Goal: Task Accomplishment & Management: Use online tool/utility

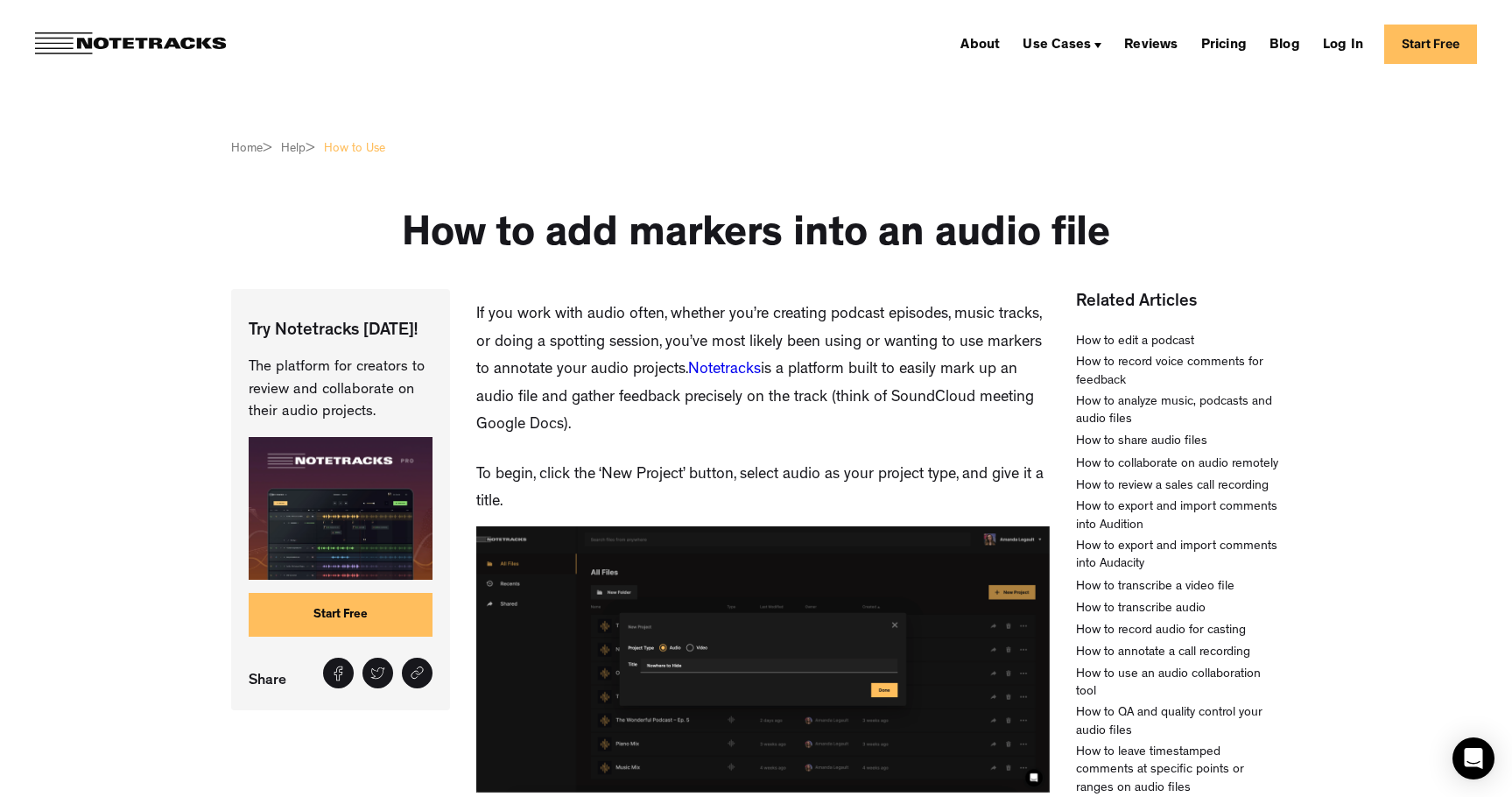
click at [350, 619] on link "Start Free" at bounding box center [341, 614] width 185 height 43
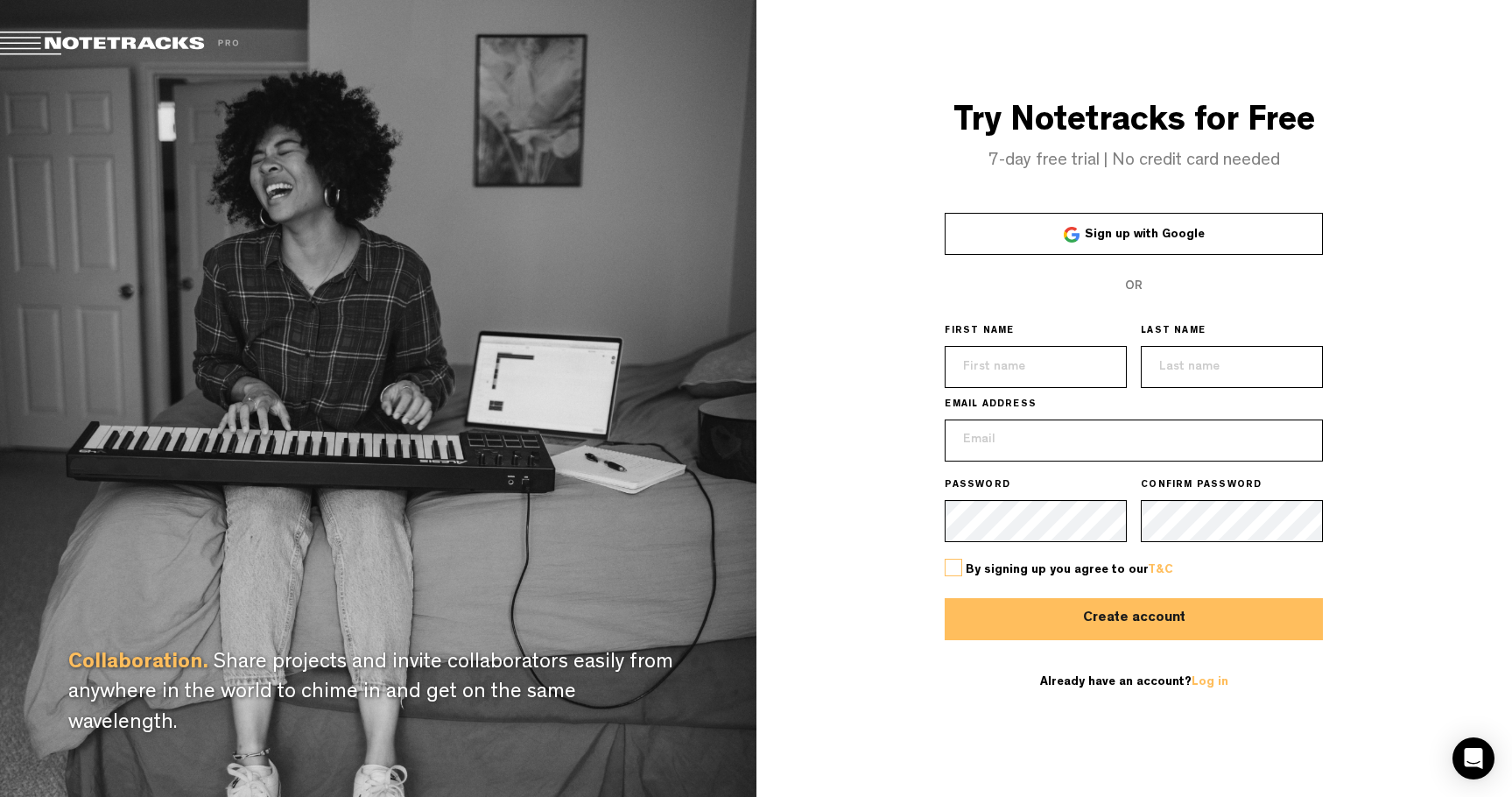
click at [1151, 238] on span "Sign up with Google" at bounding box center [1145, 234] width 119 height 13
click at [1129, 246] on link "Sign up with Google" at bounding box center [1134, 234] width 379 height 42
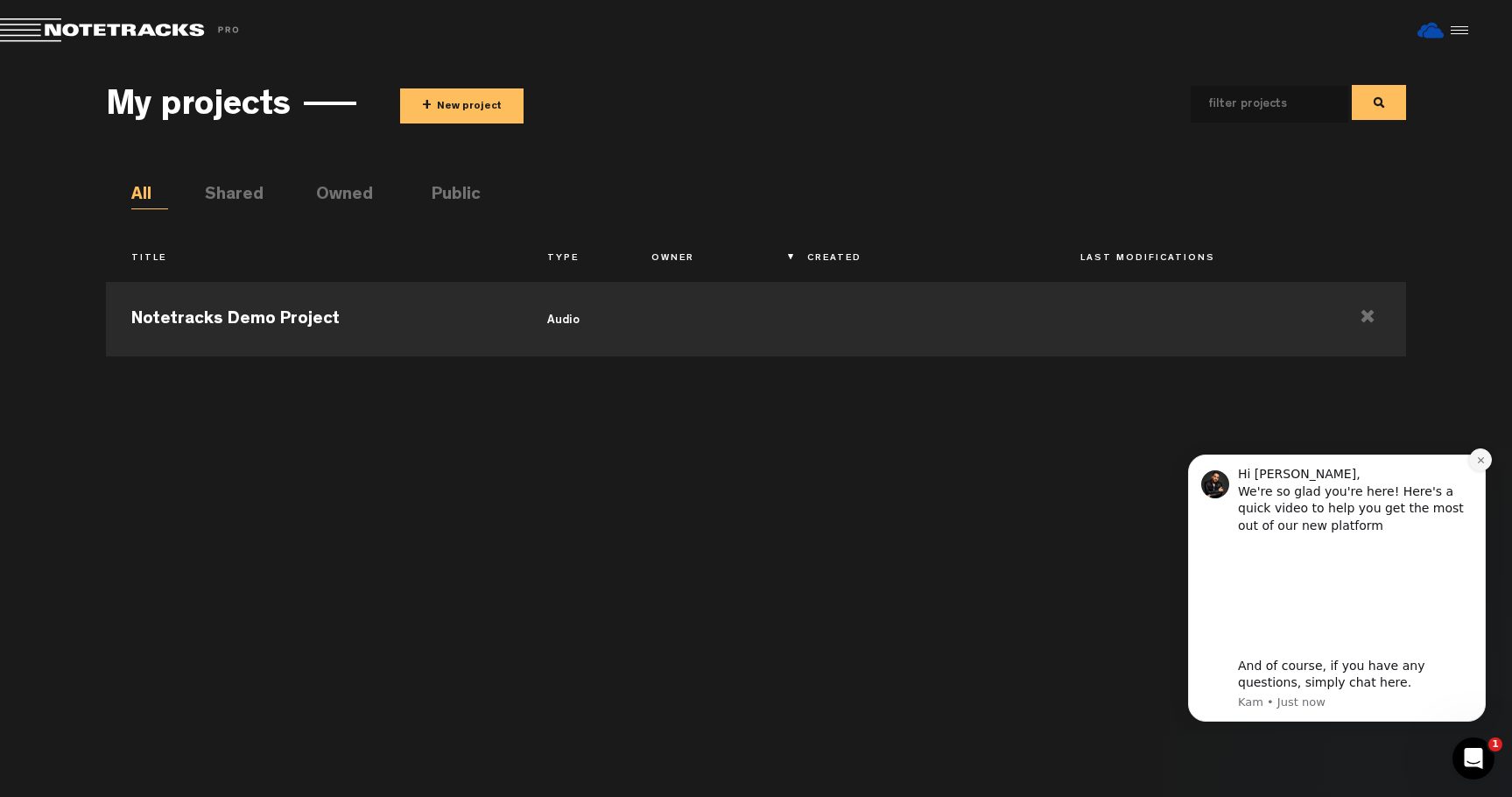
click at [1482, 460] on icon "Dismiss notification" at bounding box center [1481, 461] width 10 height 10
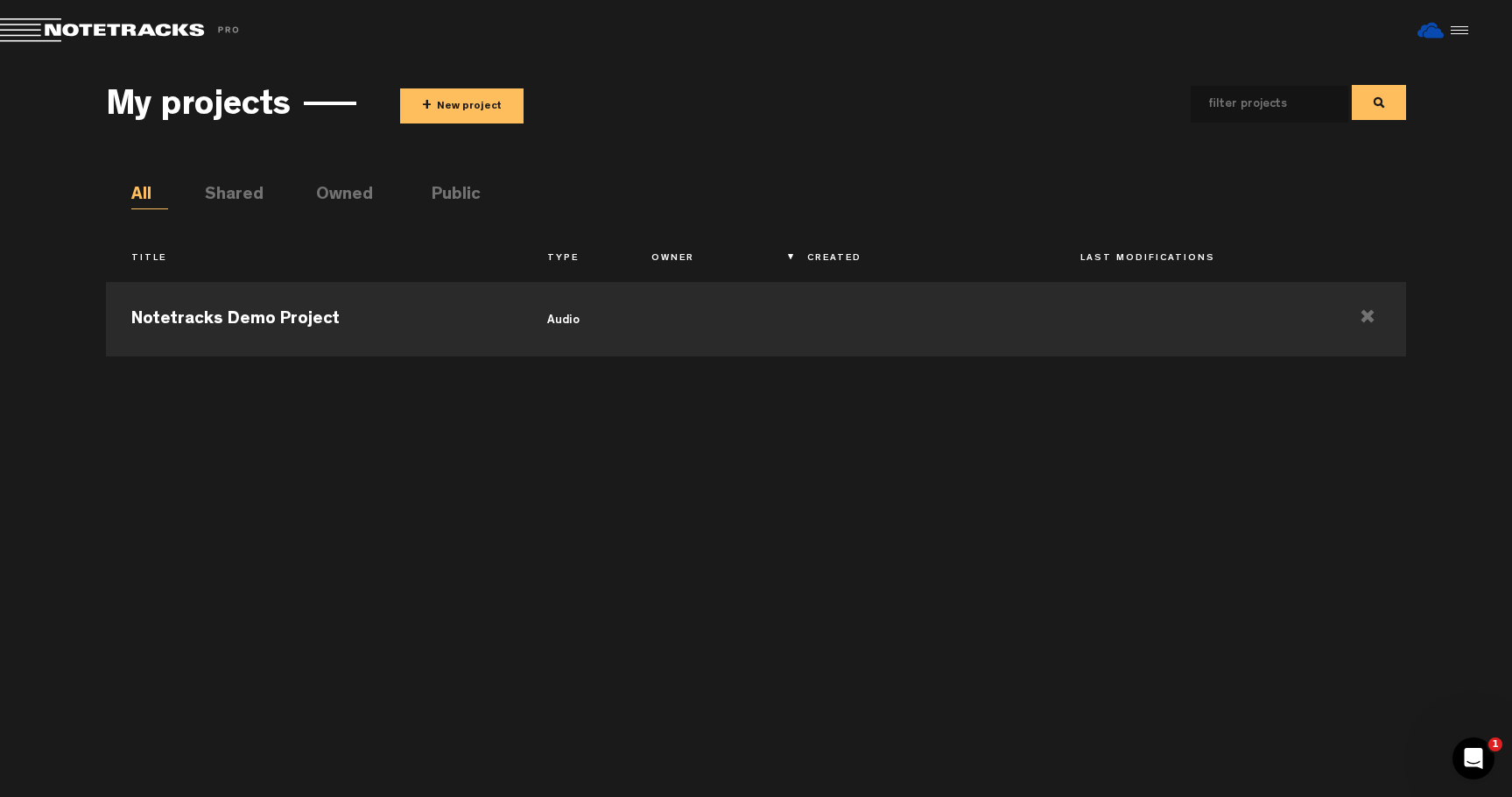
click at [445, 114] on button "+ New project" at bounding box center [462, 106] width 123 height 35
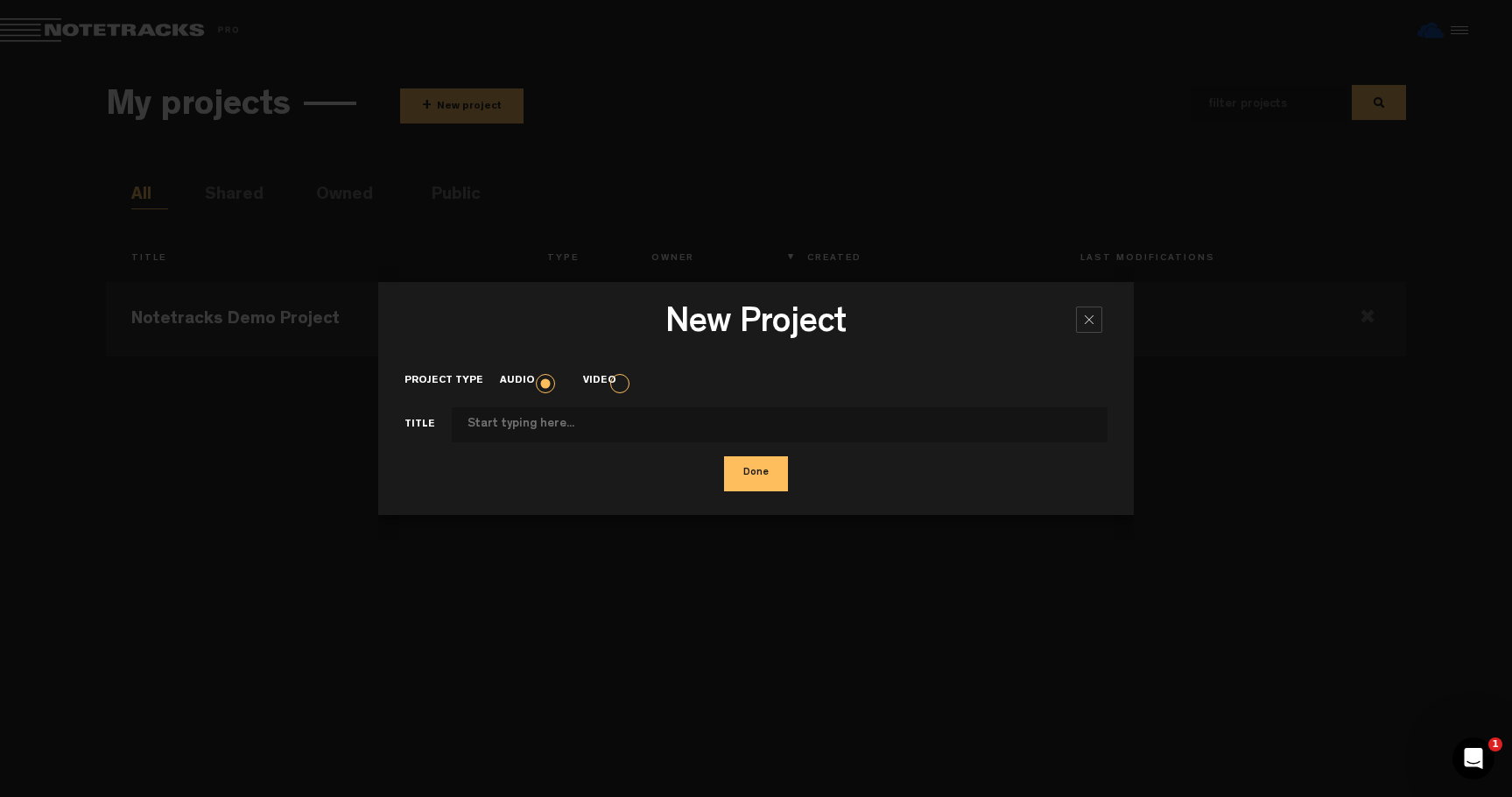
click at [590, 420] on input "Project type" at bounding box center [781, 425] width 657 height 35
type input "test"
click at [729, 469] on button "Done" at bounding box center [756, 473] width 64 height 35
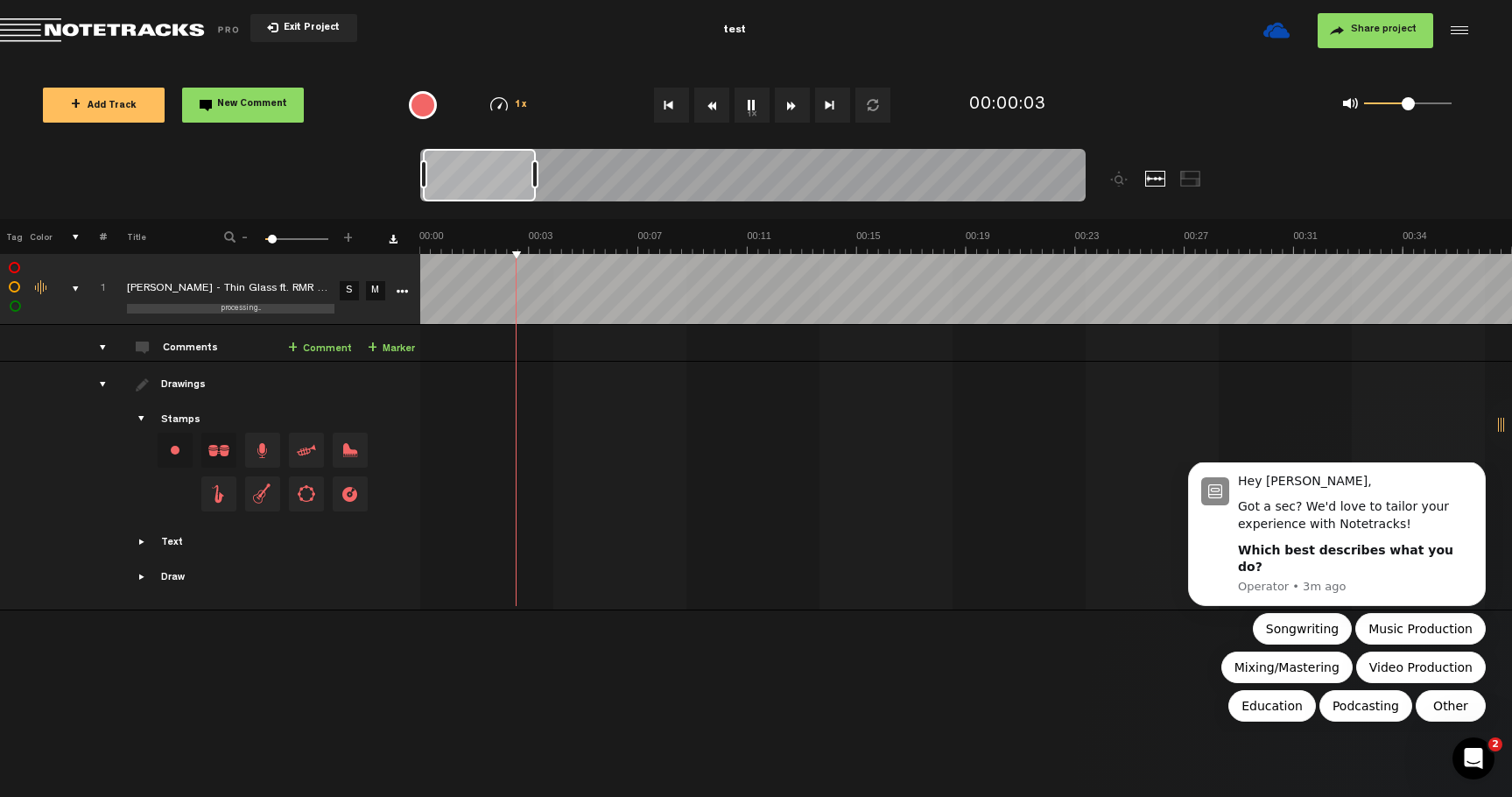
click at [402, 293] on icon "More" at bounding box center [402, 291] width 13 height 13
click at [1480, 471] on icon "Dismiss notification" at bounding box center [1481, 466] width 10 height 10
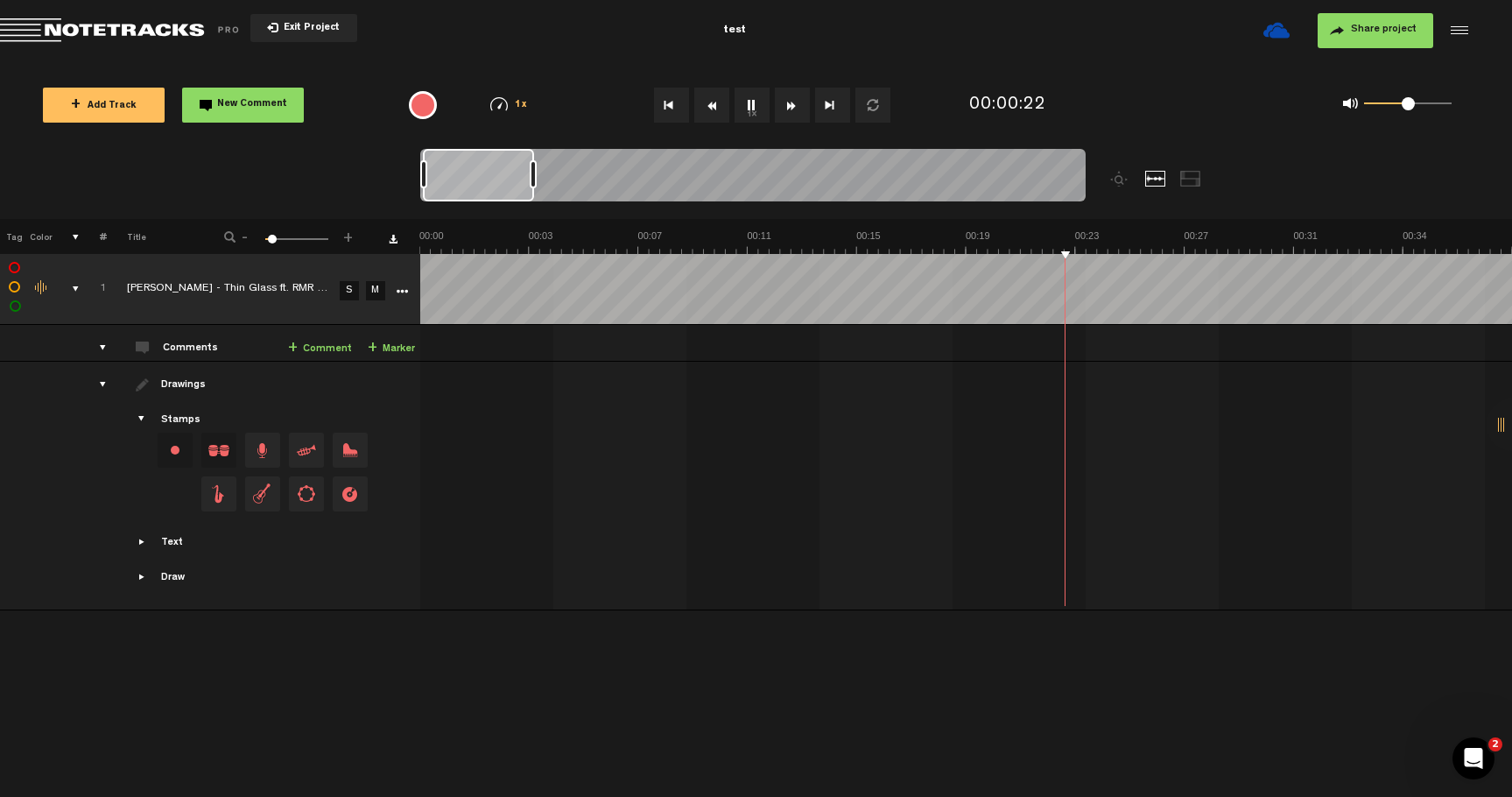
click at [500, 107] on img at bounding box center [499, 104] width 17 height 14
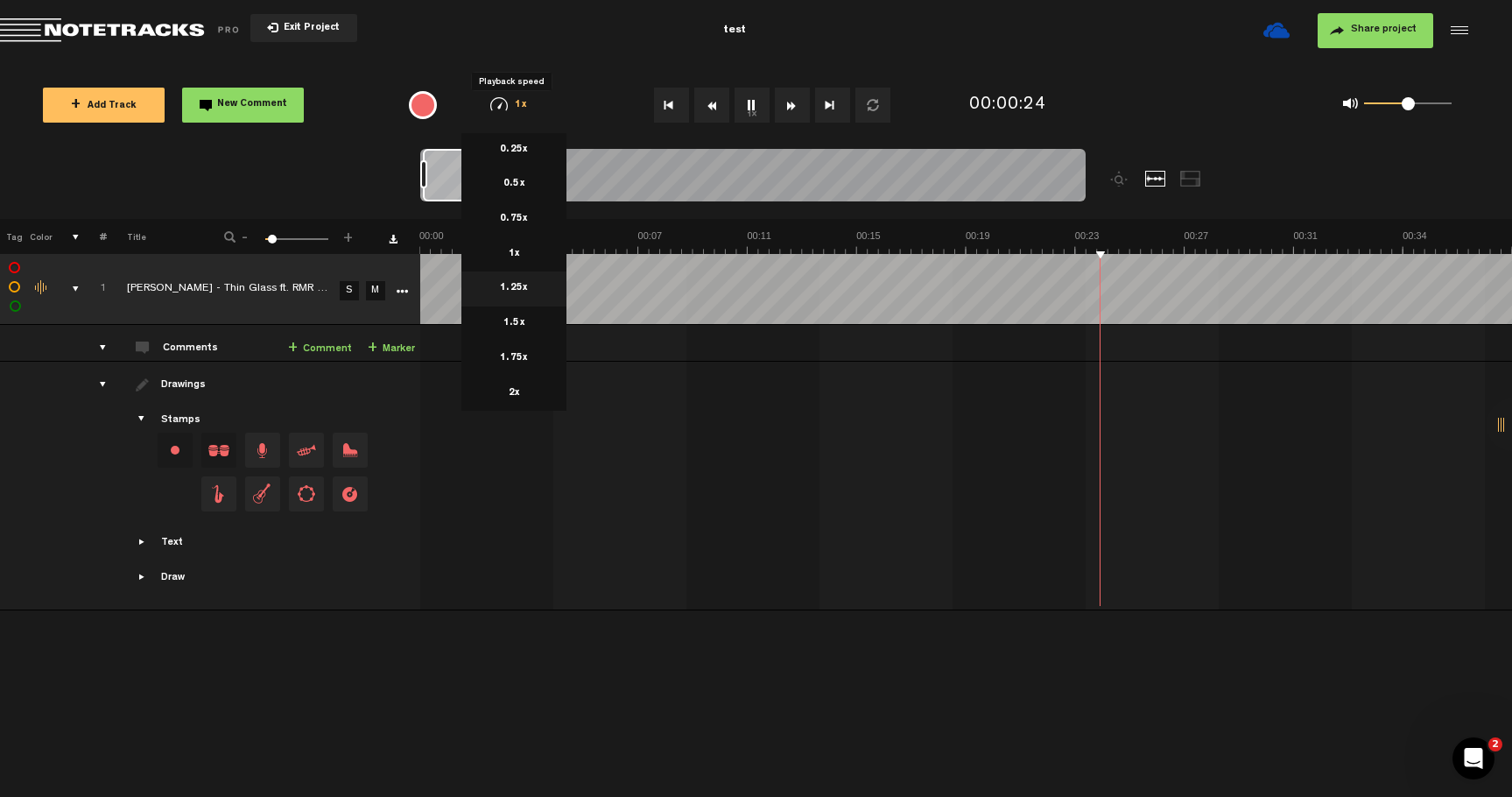
click at [523, 293] on li "1.25x" at bounding box center [514, 289] width 105 height 35
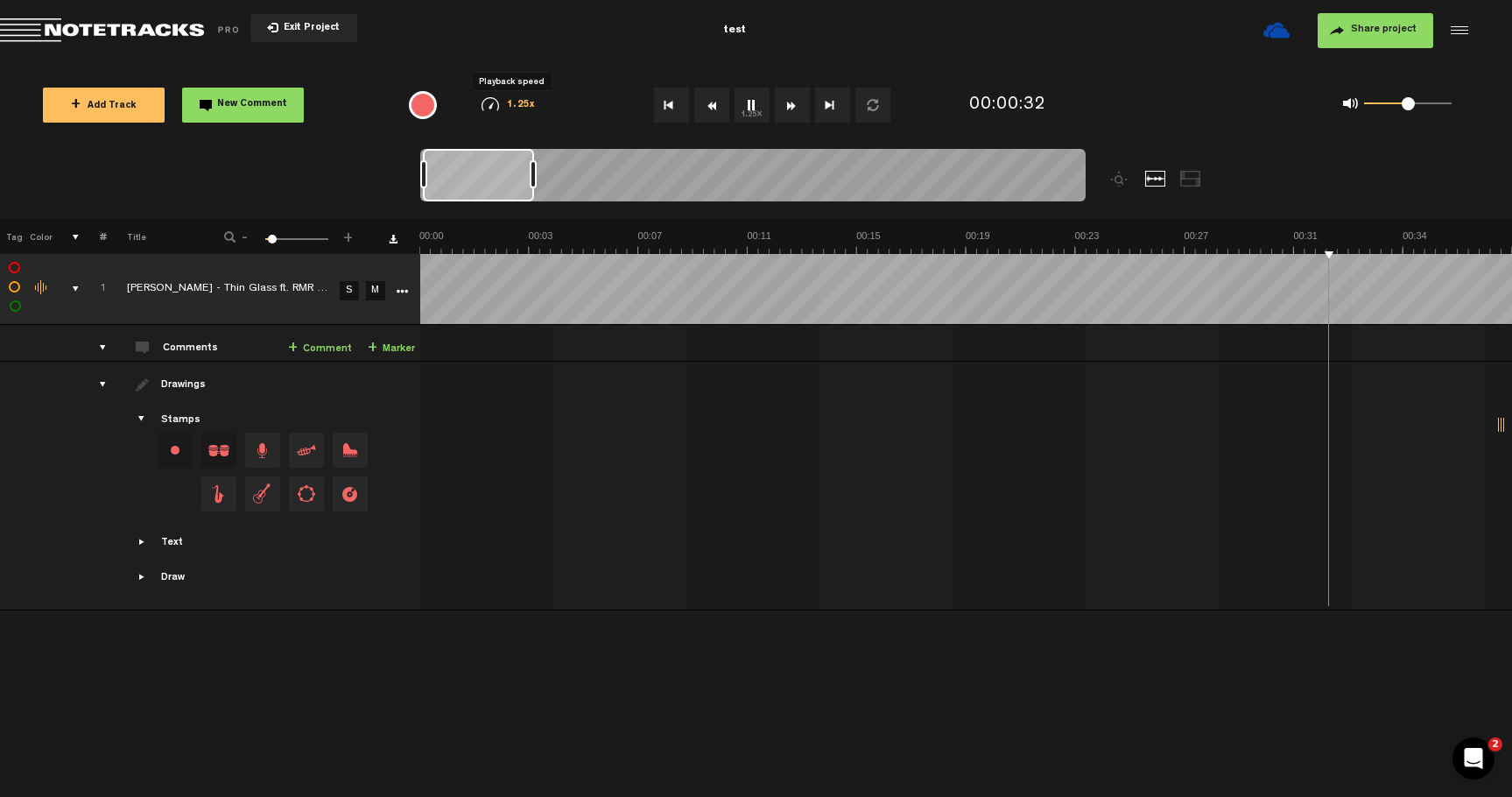
click at [512, 101] on span "1.25x" at bounding box center [521, 106] width 29 height 10
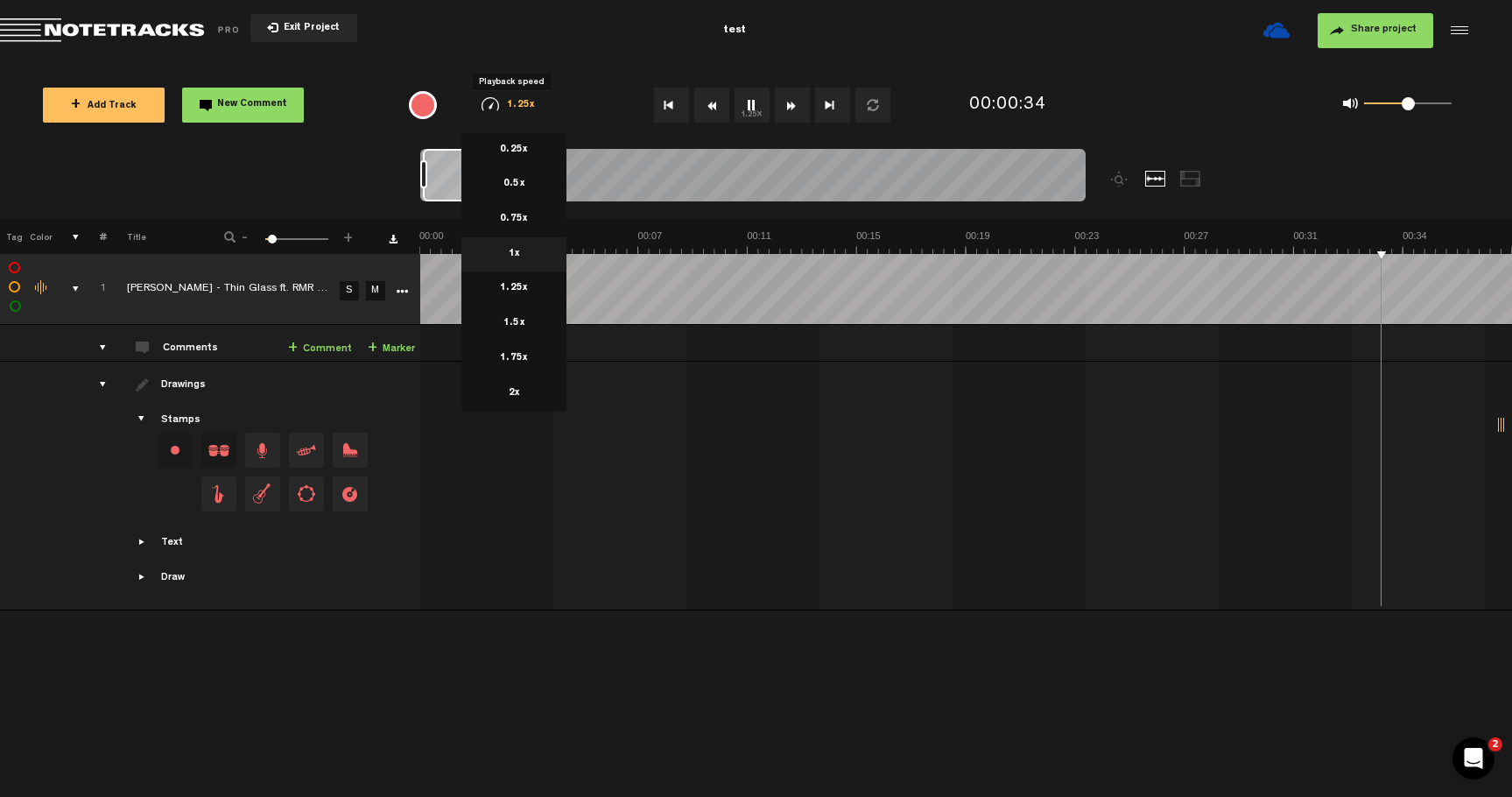
click at [529, 248] on li "1x" at bounding box center [514, 254] width 105 height 35
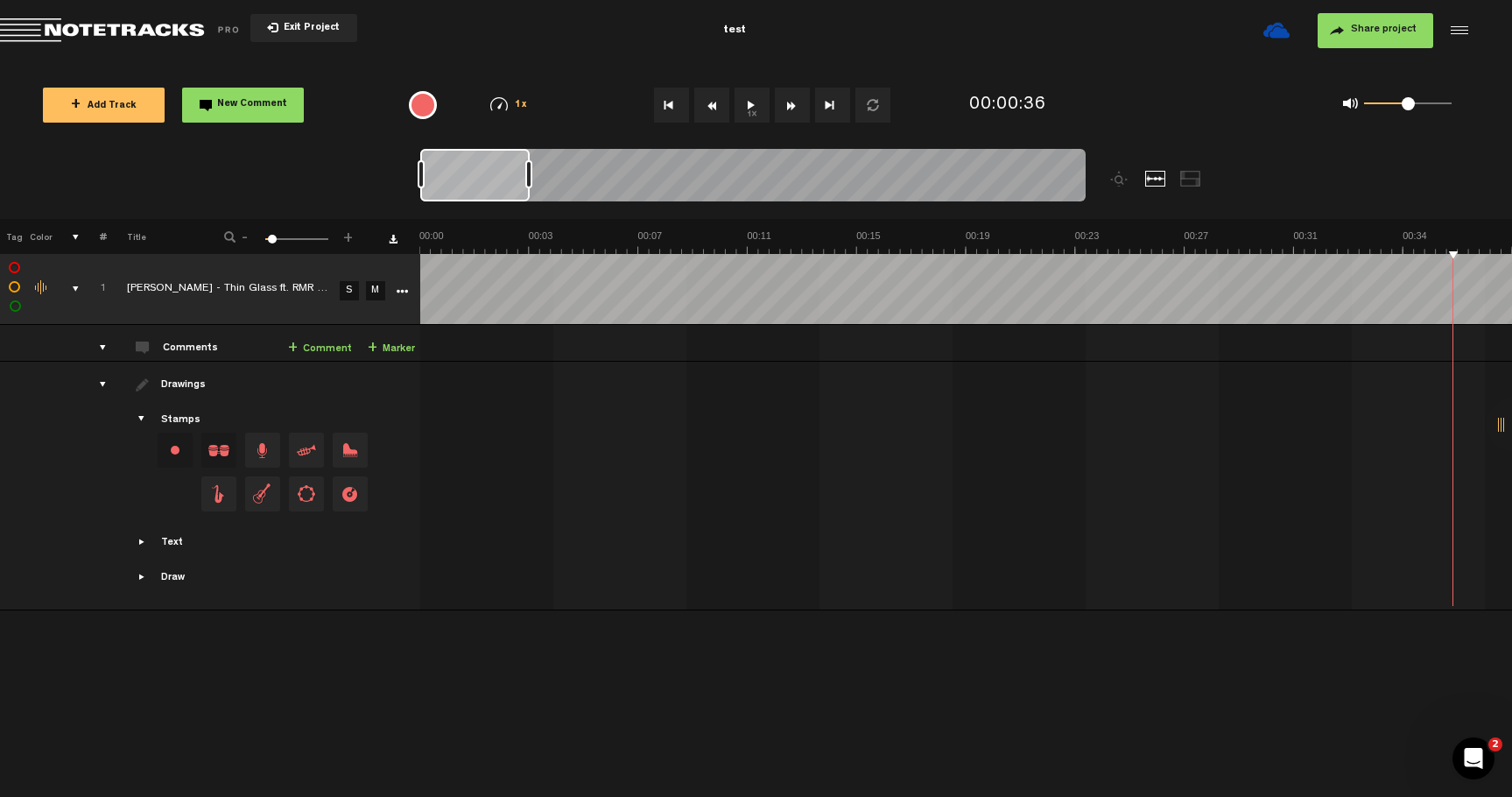
drag, startPoint x: 572, startPoint y: 168, endPoint x: 501, endPoint y: 168, distance: 71.0
click at [501, 168] on div at bounding box center [475, 174] width 110 height 53
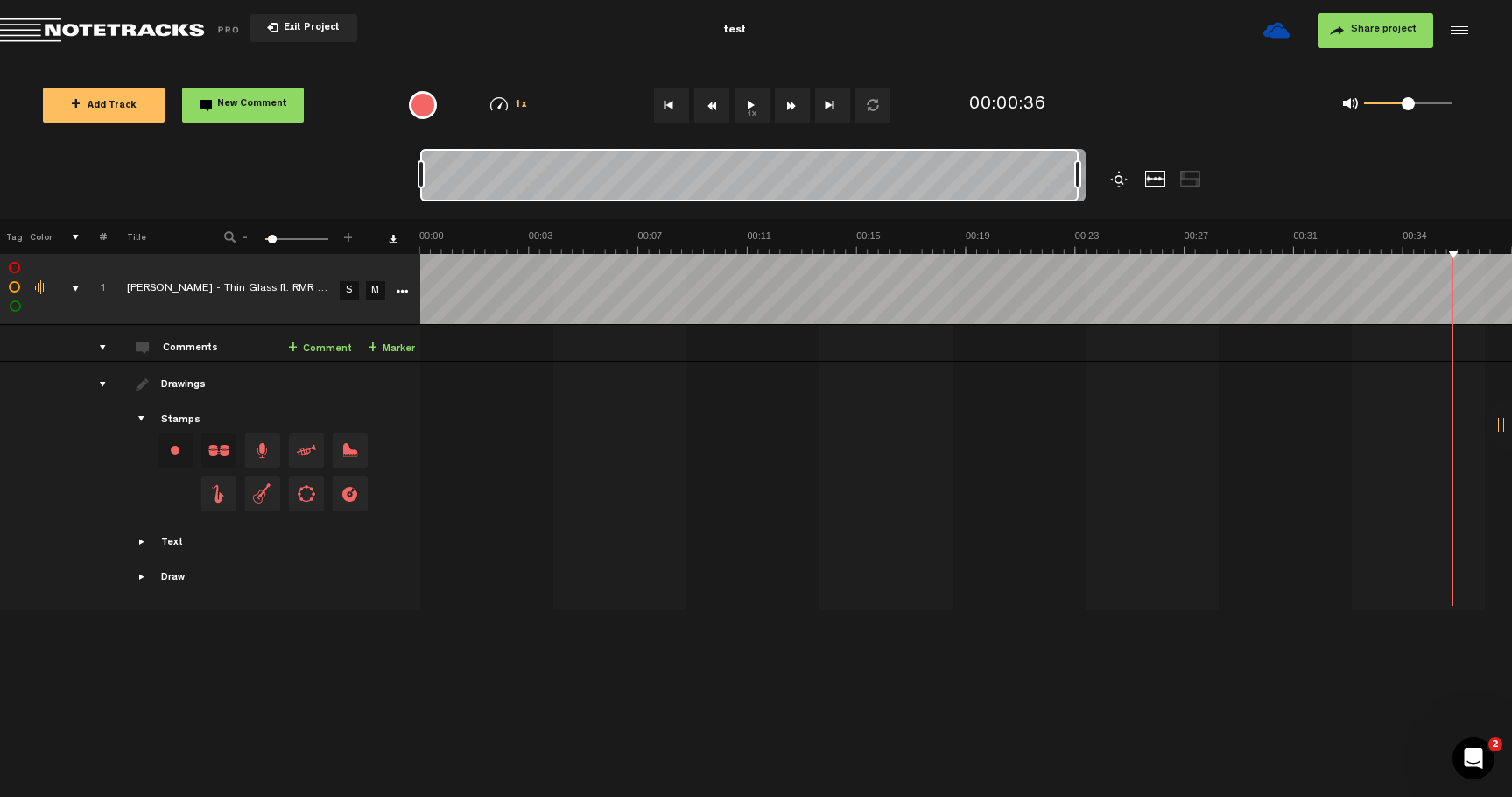
drag, startPoint x: 529, startPoint y: 174, endPoint x: 1118, endPoint y: 170, distance: 589.0
click at [1117, 168] on div at bounding box center [836, 183] width 832 height 70
click at [420, 419] on td at bounding box center [967, 486] width 1093 height 249
click at [426, 411] on div at bounding box center [969, 412] width 1093 height 73
click at [418, 236] on th at bounding box center [397, 236] width 43 height 35
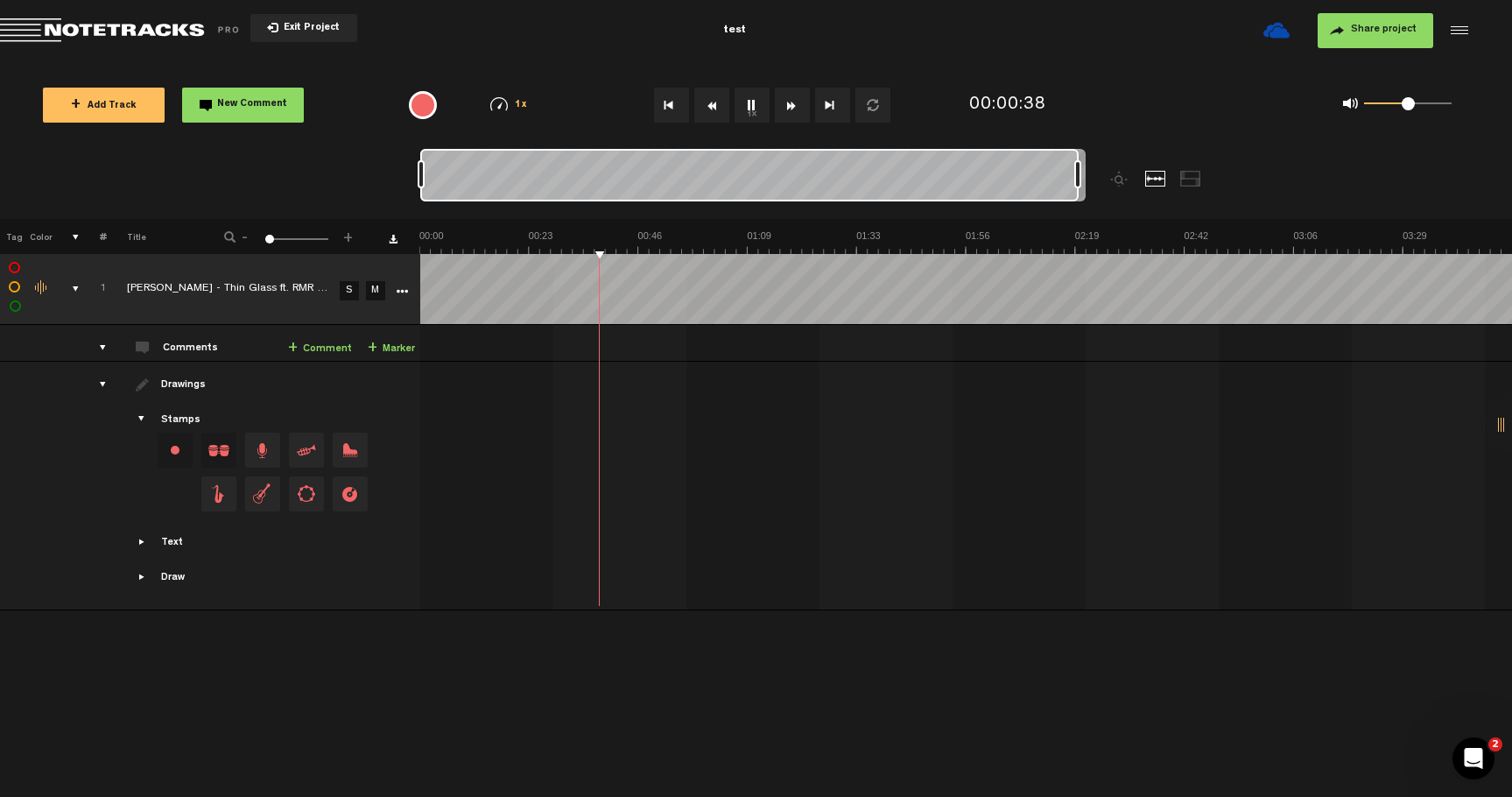
click at [424, 235] on img at bounding box center [966, 241] width 1093 height 24
click at [1185, 180] on div at bounding box center [1191, 178] width 21 height 15
click at [1155, 177] on div at bounding box center [1156, 178] width 21 height 15
click at [505, 101] on img at bounding box center [499, 104] width 17 height 14
click at [509, 111] on div "1x 0.25x 0.5x 0.75x 1x 1.25x 1.5x 1.75x 2x" at bounding box center [509, 104] width 91 height 14
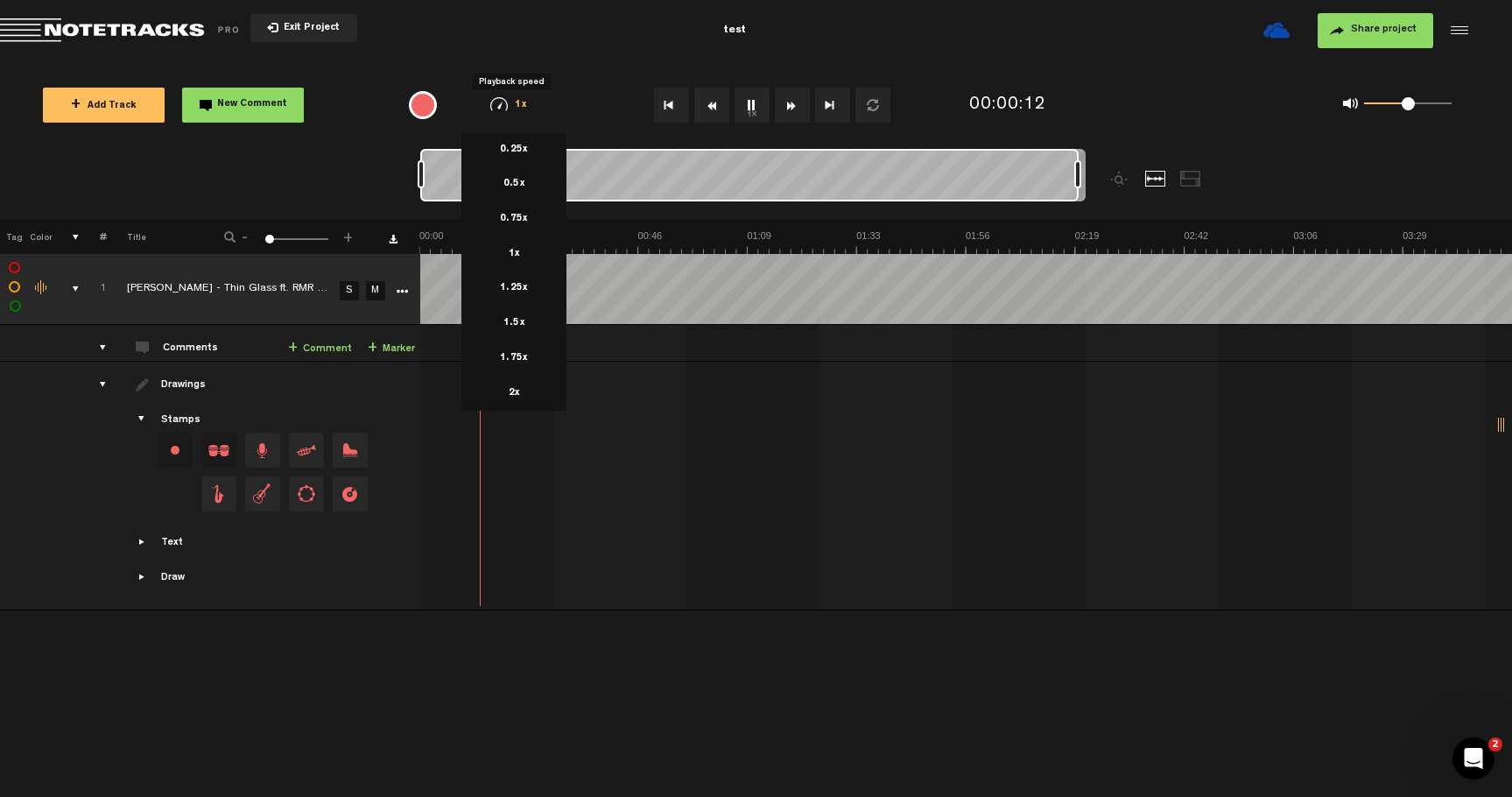
click at [507, 107] on div "1x 0.25x 0.5x 0.75x 1x 1.25x 1.5x 1.75x 2x" at bounding box center [509, 104] width 91 height 14
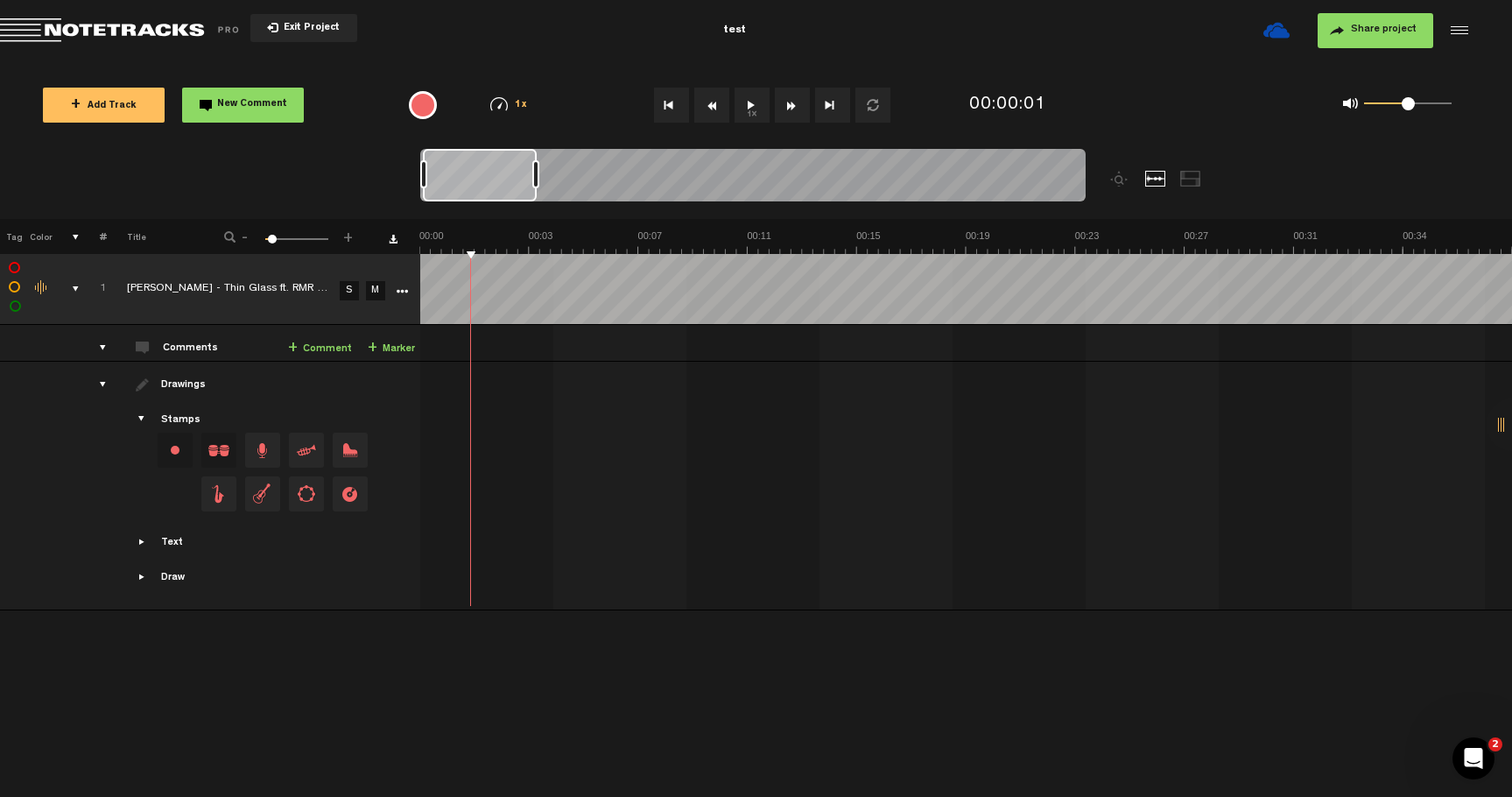
click at [397, 285] on icon "More" at bounding box center [402, 291] width 13 height 13
click at [439, 506] on span "Delete" at bounding box center [435, 513] width 40 height 14
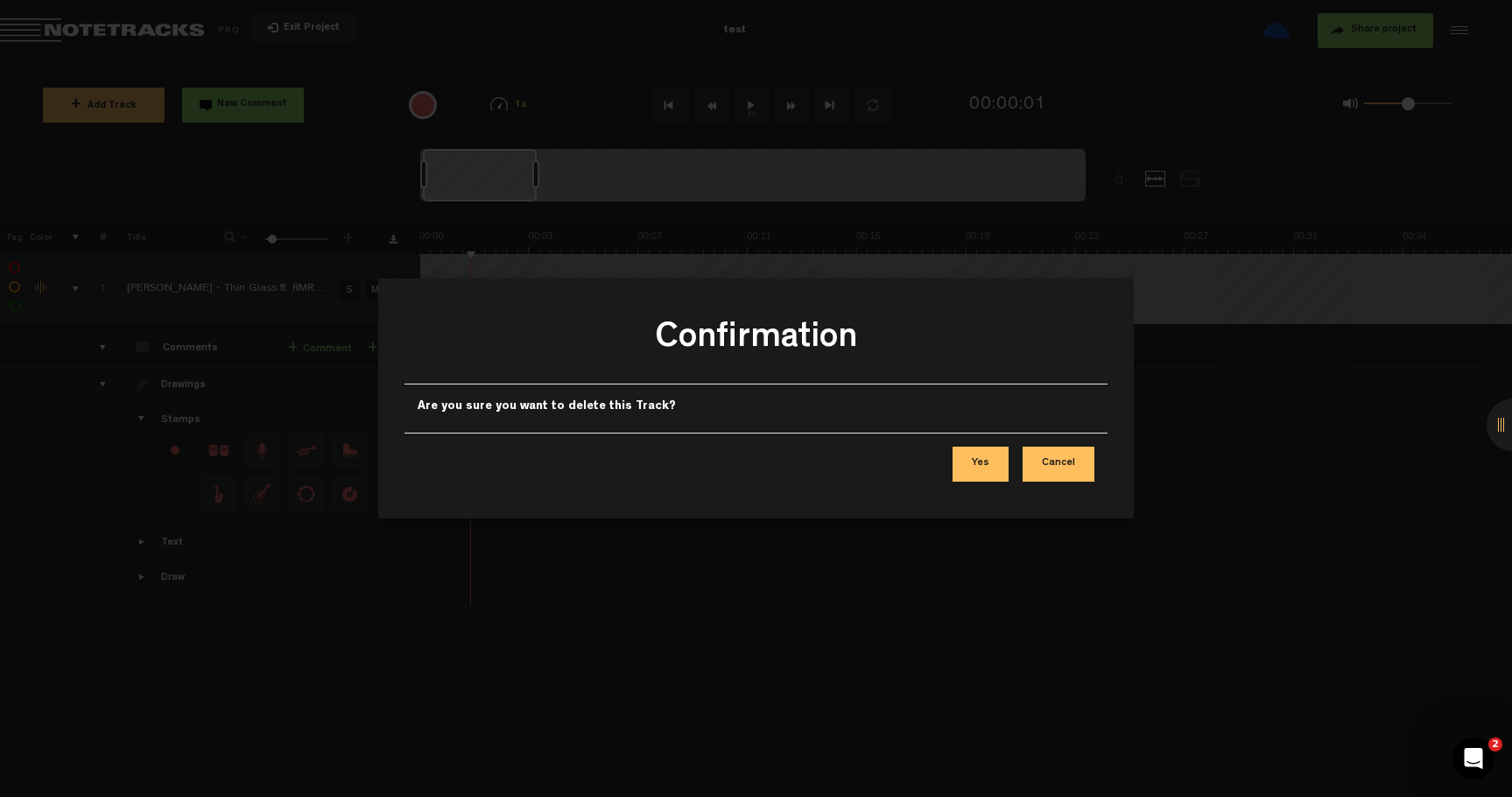
click at [979, 465] on button "Yes" at bounding box center [981, 464] width 56 height 35
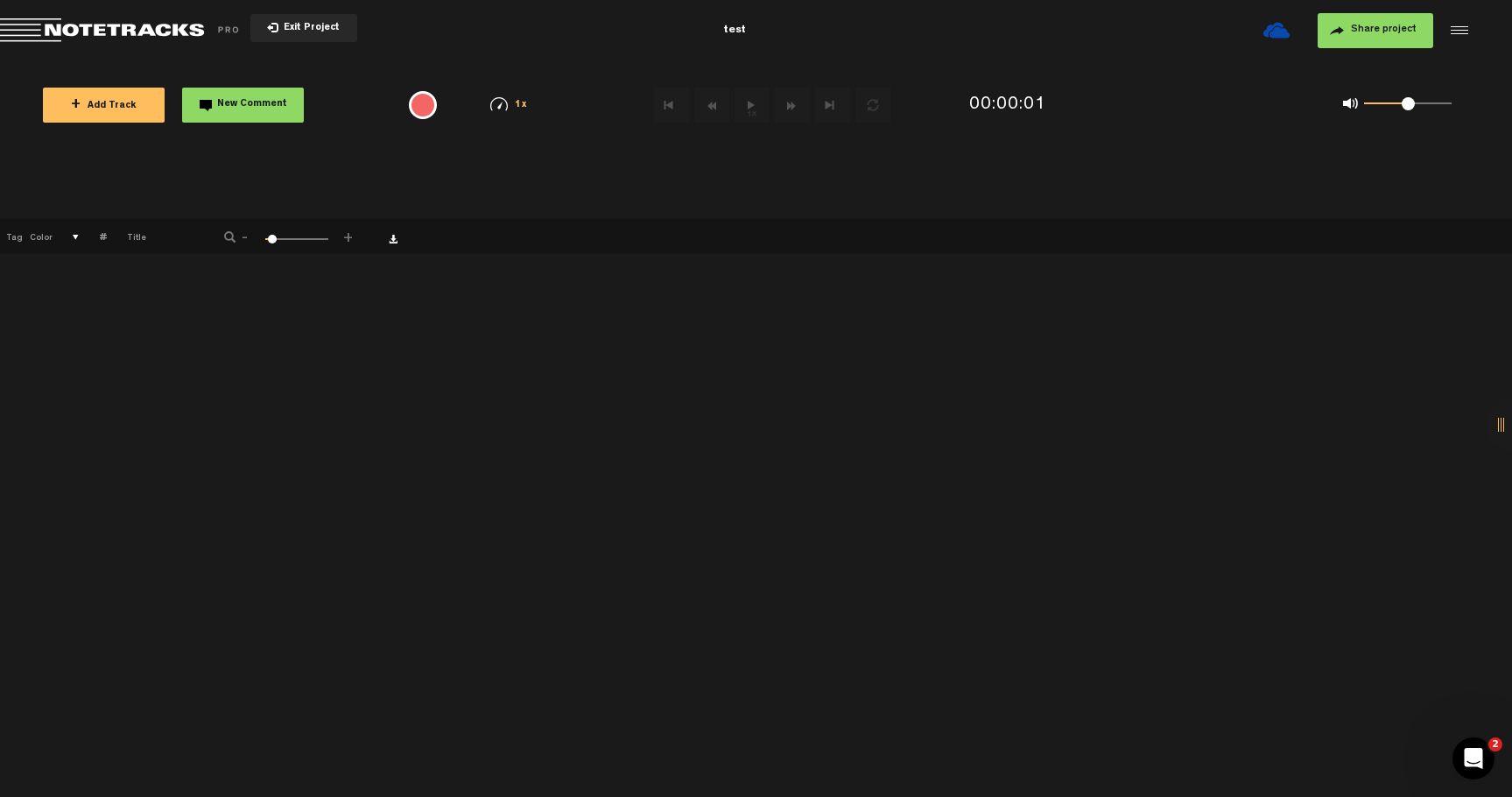
click at [142, 121] on button "+ Add Track" at bounding box center [104, 105] width 121 height 35
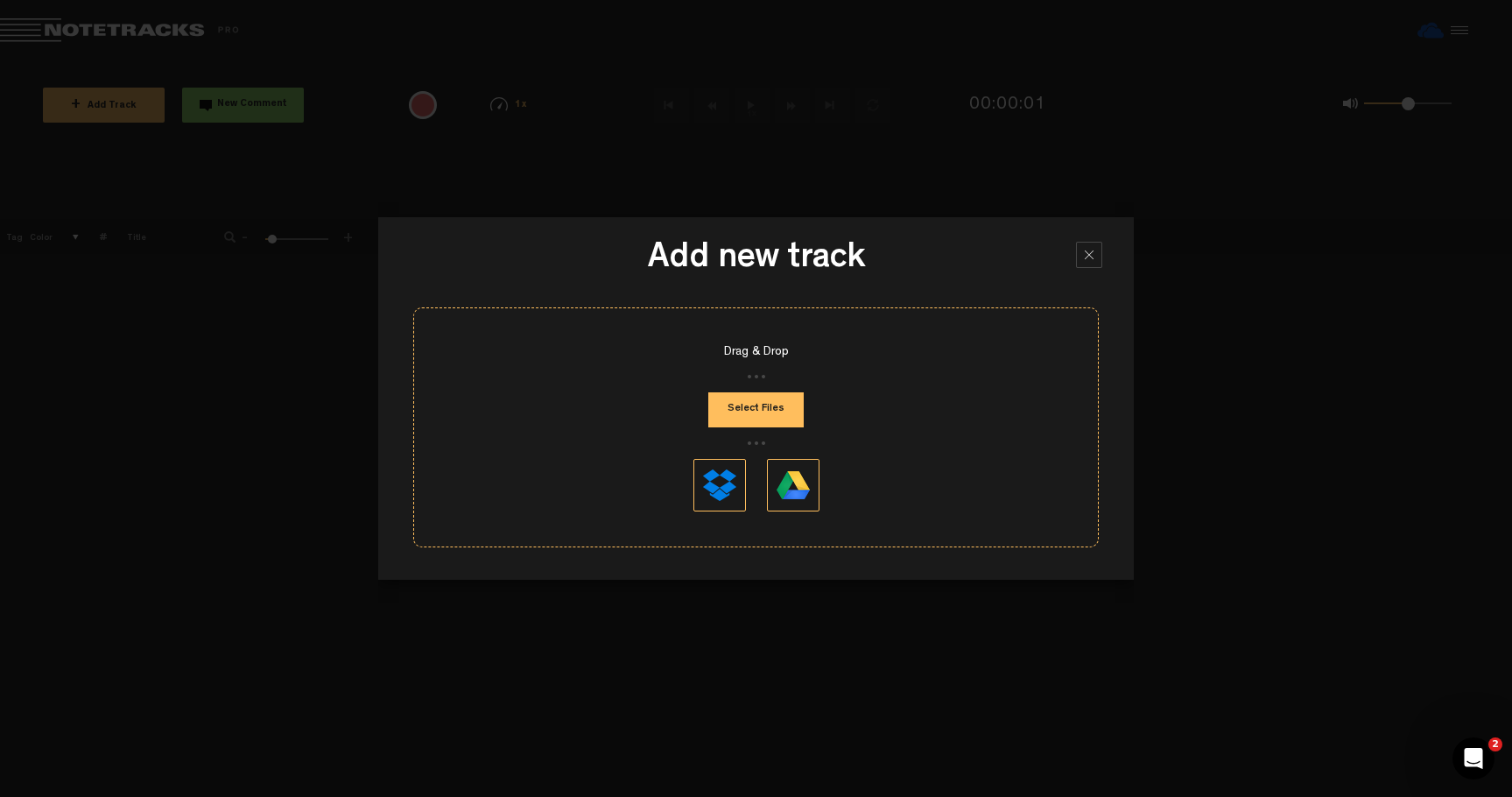
click at [763, 402] on button "Select Files" at bounding box center [756, 410] width 95 height 35
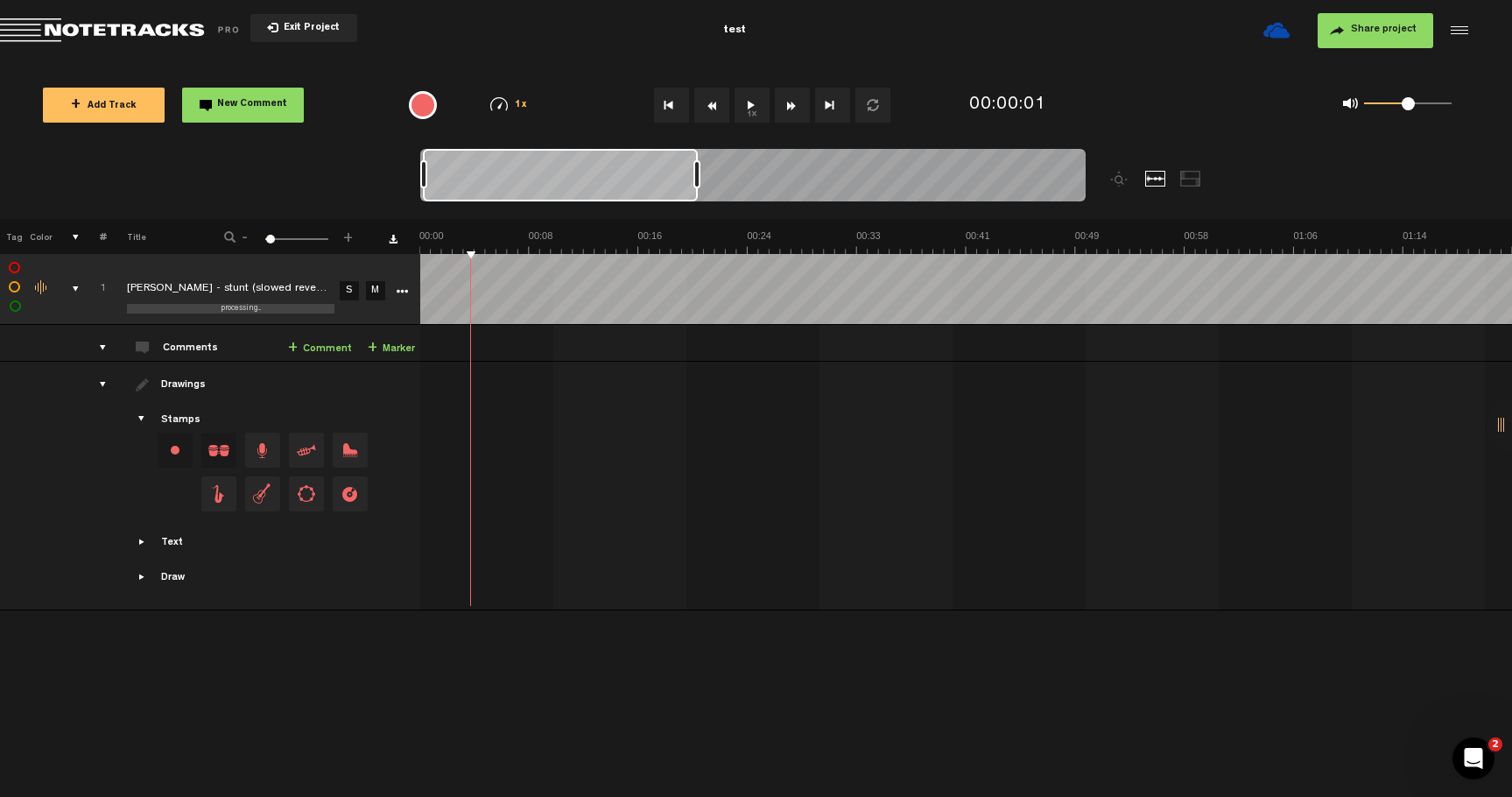
drag, startPoint x: 533, startPoint y: 175, endPoint x: 703, endPoint y: 175, distance: 170.0
click at [701, 175] on div at bounding box center [697, 173] width 7 height 28
drag, startPoint x: 703, startPoint y: 175, endPoint x: 790, endPoint y: 177, distance: 87.0
click at [790, 177] on div at bounding box center [789, 173] width 7 height 28
drag, startPoint x: 790, startPoint y: 177, endPoint x: 861, endPoint y: 177, distance: 71.0
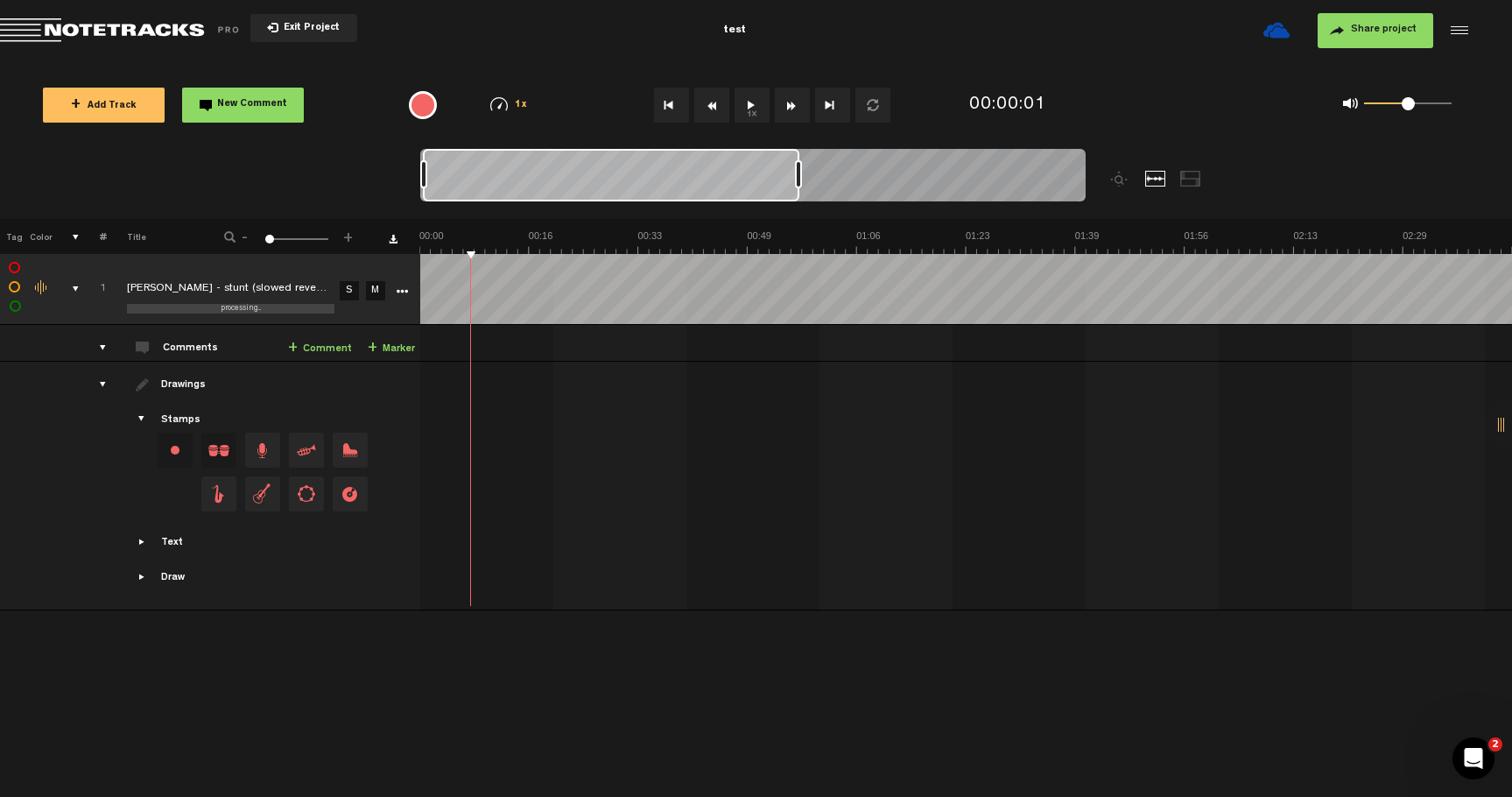
click at [802, 177] on div at bounding box center [798, 173] width 7 height 28
click at [427, 370] on td at bounding box center [967, 486] width 1093 height 249
drag, startPoint x: 859, startPoint y: 174, endPoint x: 756, endPoint y: 174, distance: 103.0
click at [758, 175] on div at bounding box center [761, 173] width 7 height 28
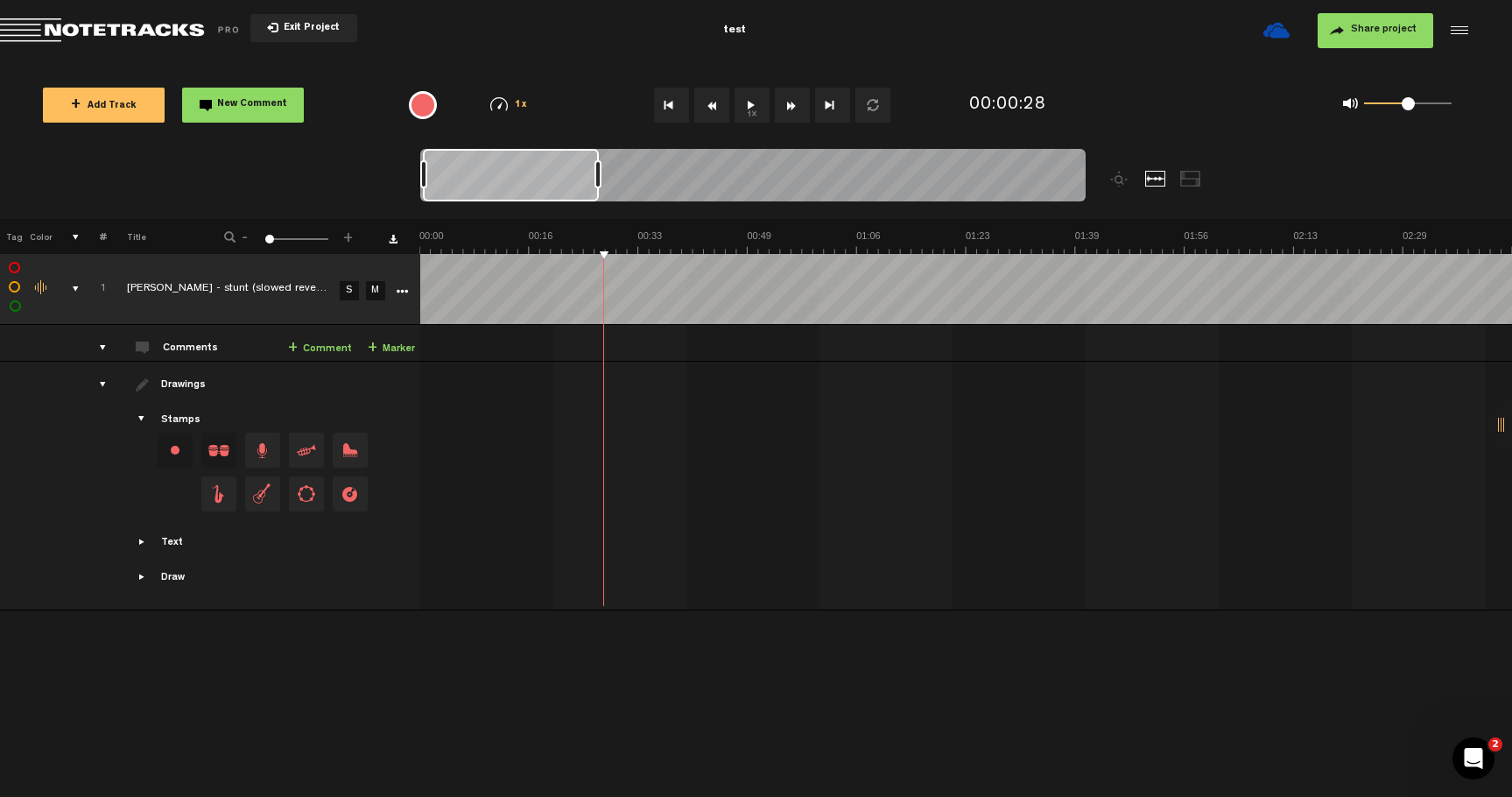
drag, startPoint x: 758, startPoint y: 174, endPoint x: 597, endPoint y: 174, distance: 161.0
click at [597, 174] on div at bounding box center [597, 173] width 7 height 28
click at [398, 289] on tr "1 completed darci - stunt (slowed reverb) S M Export to Headliner Update Downlo…" at bounding box center [756, 290] width 1513 height 71
click at [15, 306] on label at bounding box center [15, 306] width 0 height 0
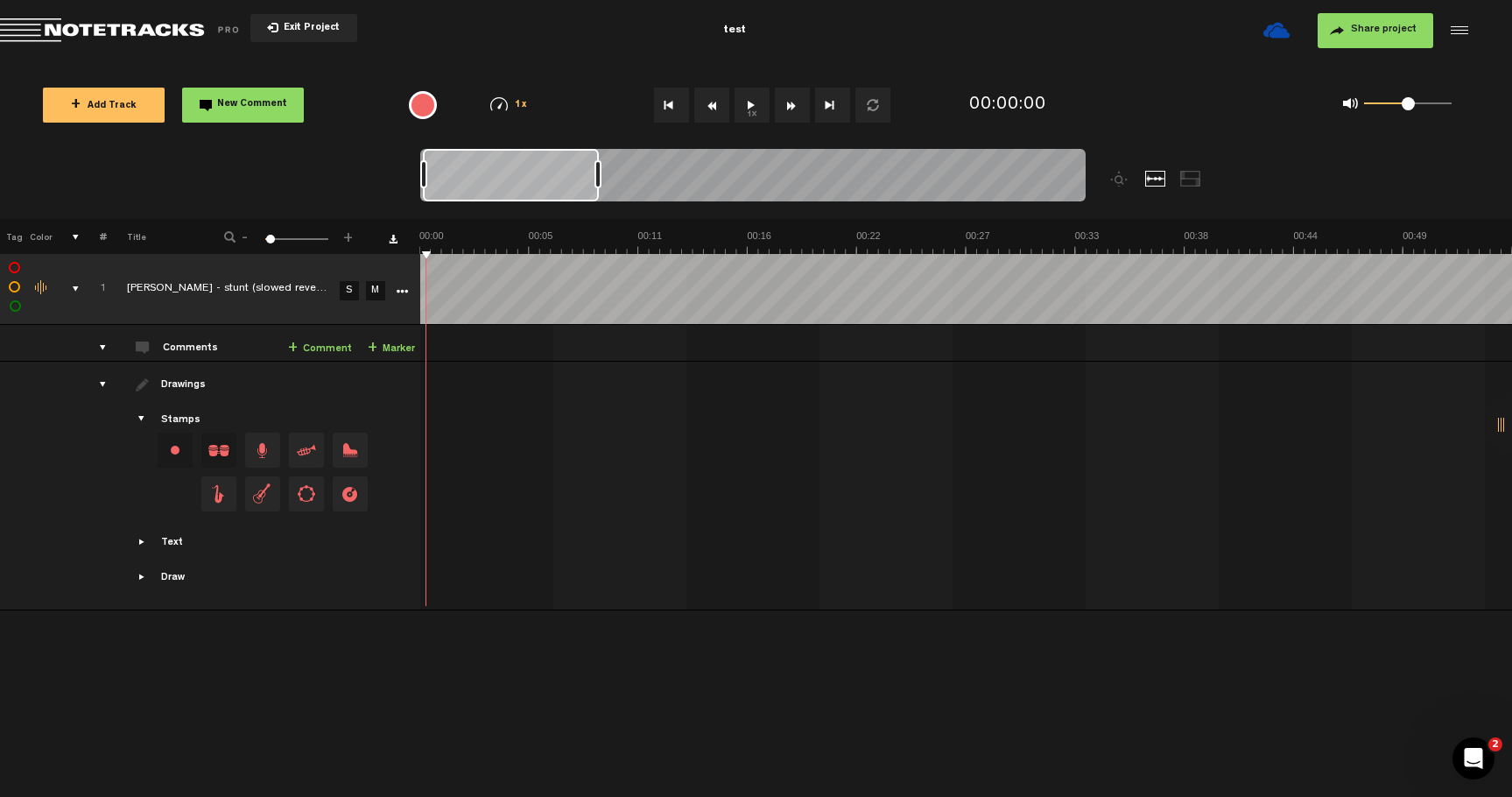
checkbox input "true"
click at [12, 279] on td at bounding box center [13, 290] width 26 height 71
click at [14, 287] on label at bounding box center [14, 287] width 0 height 0
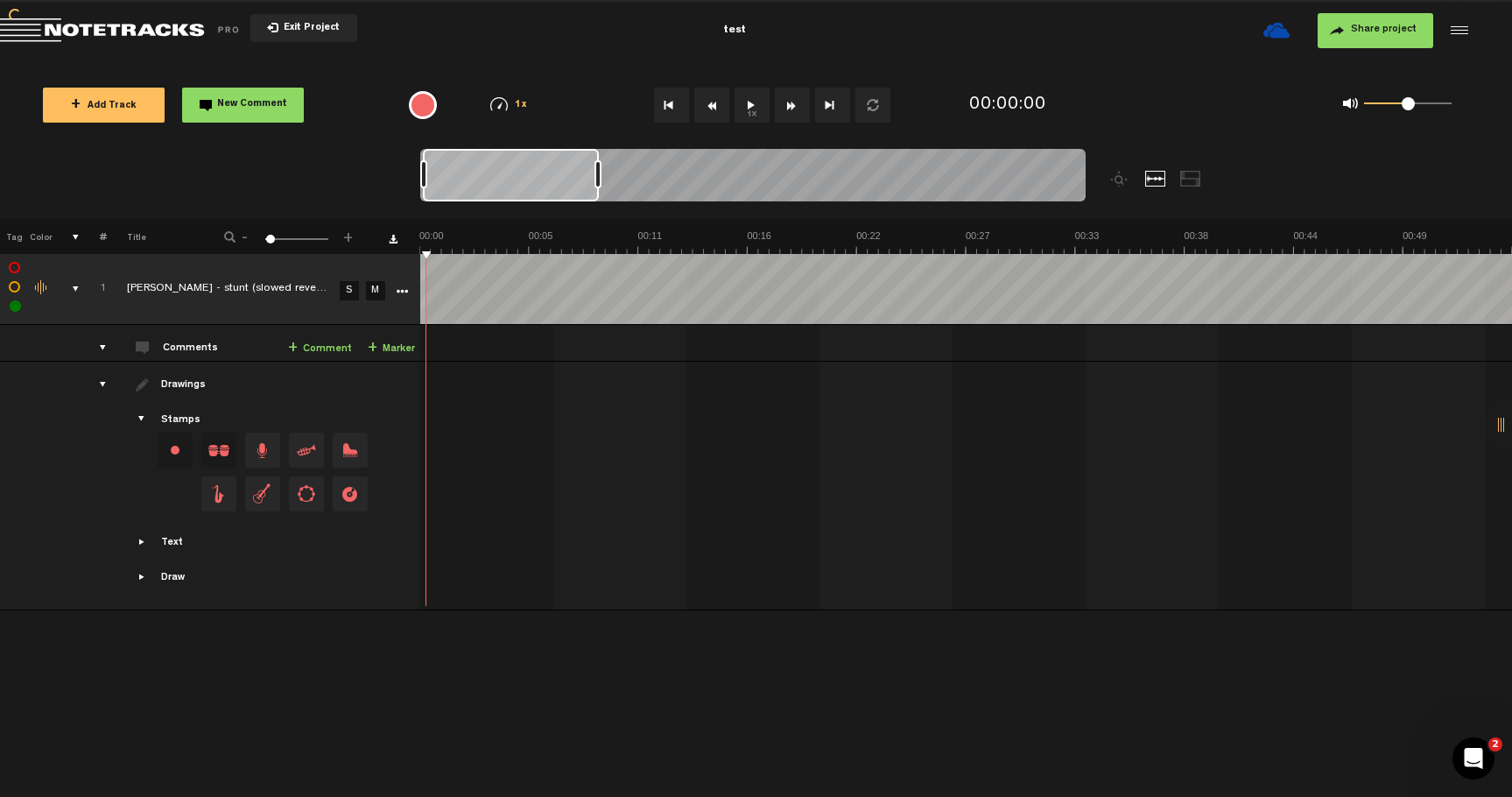
checkbox input "true"
click at [14, 268] on label at bounding box center [14, 268] width 0 height 0
checkbox input "true"
click at [15, 293] on td at bounding box center [13, 290] width 26 height 71
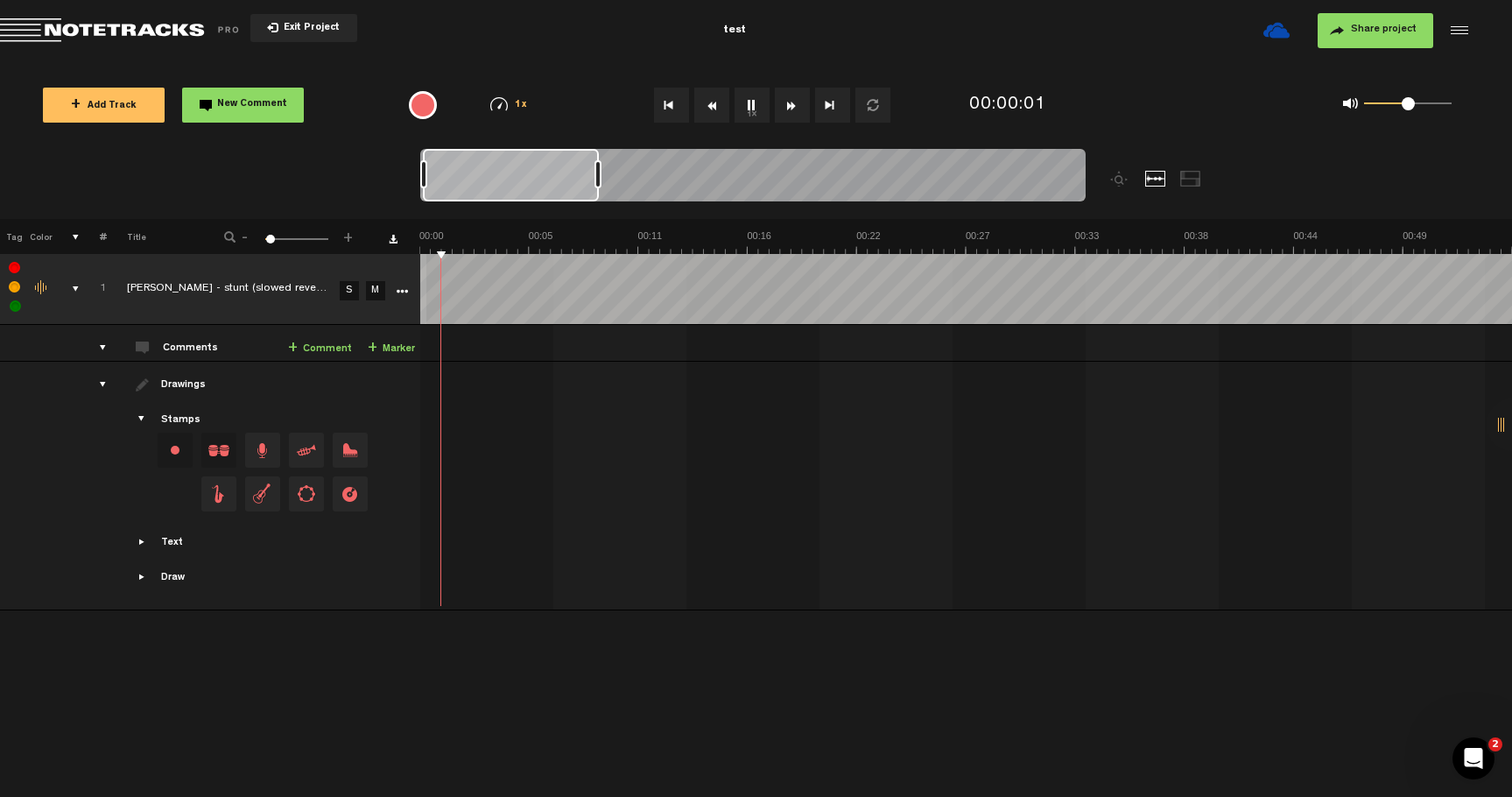
click at [15, 306] on label at bounding box center [15, 306] width 0 height 0
checkbox input "false"
click at [14, 287] on label at bounding box center [14, 287] width 0 height 0
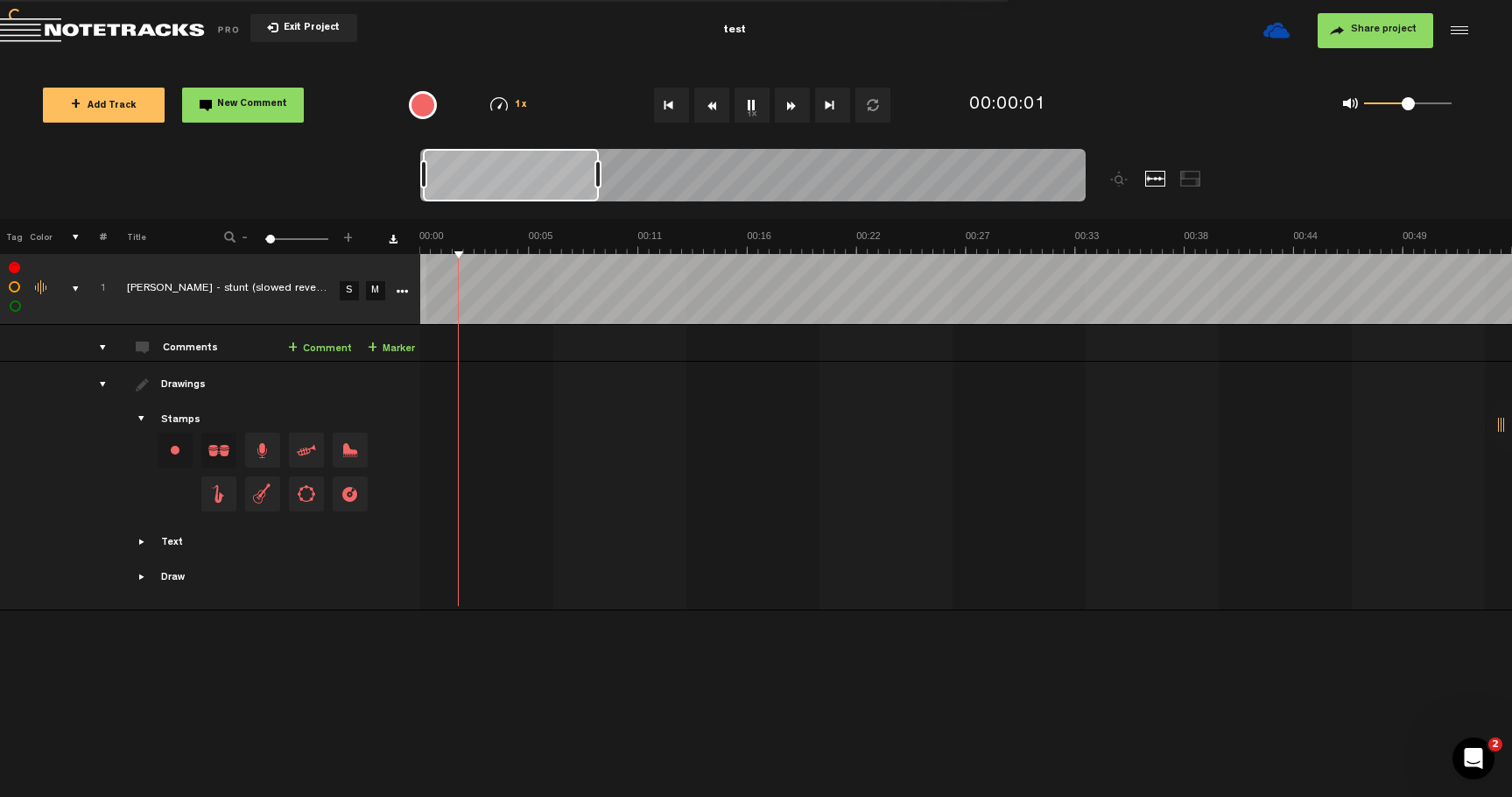
checkbox input "true"
click at [14, 268] on label at bounding box center [14, 268] width 0 height 0
checkbox input "true"
checkbox input "false"
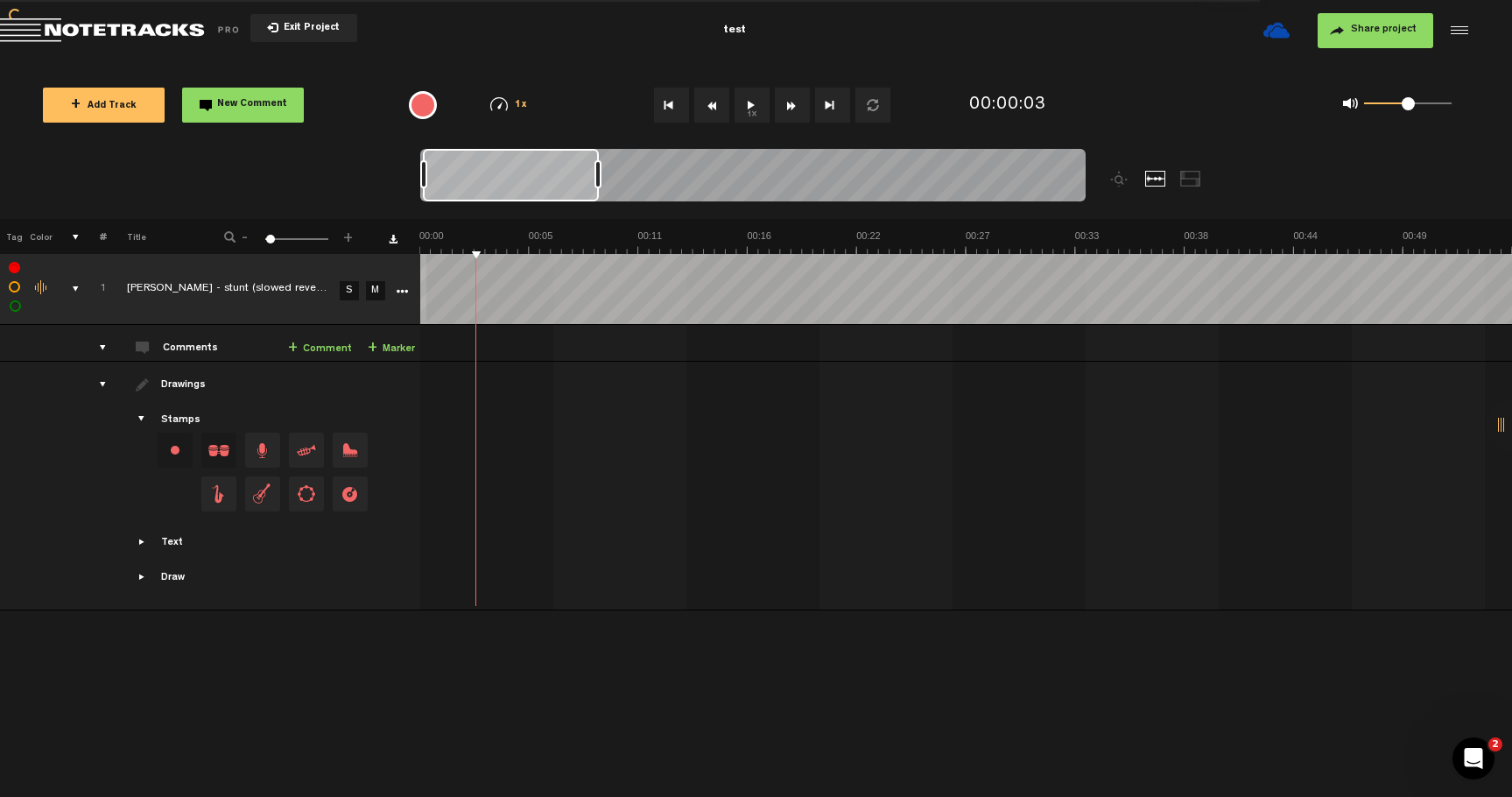
click at [16, 274] on td at bounding box center [13, 290] width 26 height 71
click at [14, 268] on label at bounding box center [14, 268] width 0 height 0
drag, startPoint x: 15, startPoint y: 266, endPoint x: 470, endPoint y: 453, distance: 491.9
click at [14, 268] on label at bounding box center [14, 268] width 0 height 0
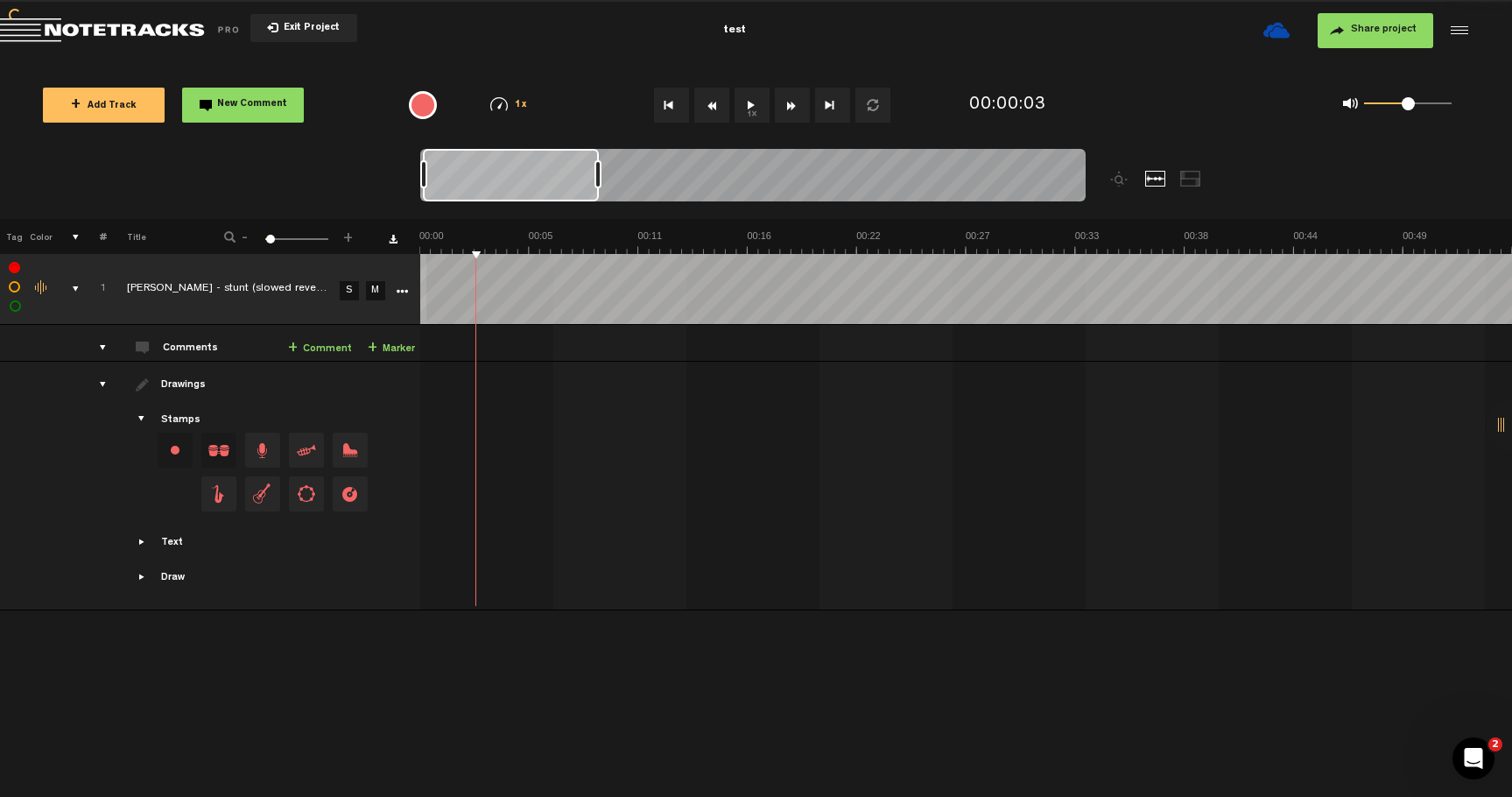
checkbox input "false"
click at [421, 417] on td at bounding box center [967, 486] width 1093 height 249
click at [417, 284] on td "Export to Headliner Update Download Download original Export Audacity labels Ex…" at bounding box center [416, 290] width 7 height 71
drag, startPoint x: 432, startPoint y: 242, endPoint x: 397, endPoint y: 243, distance: 35.0
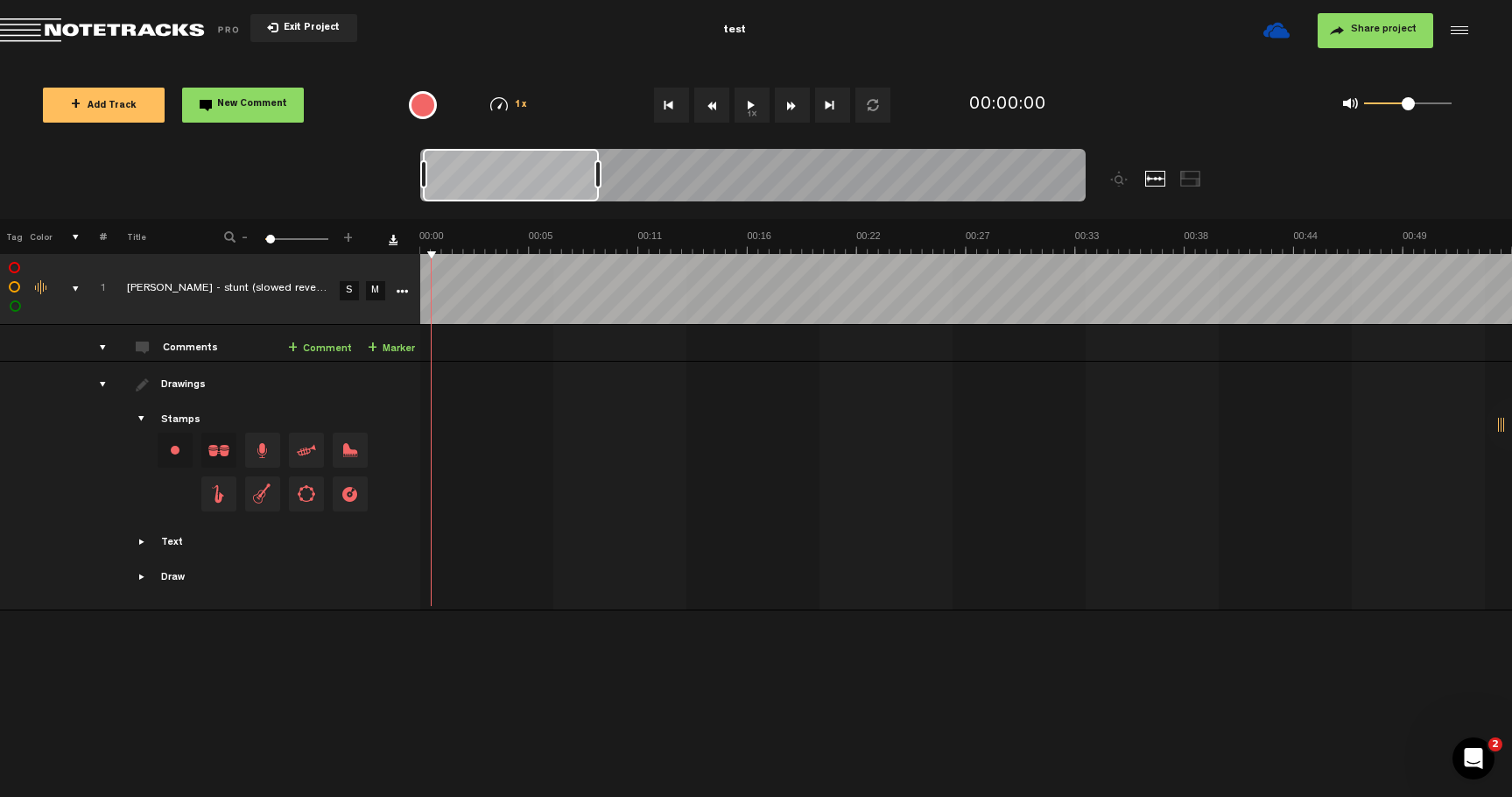
click at [397, 243] on tr "Tag Color # Title - 1 100 3 +" at bounding box center [756, 236] width 1512 height 35
click at [453, 367] on td at bounding box center [967, 486] width 1093 height 249
click at [136, 577] on span "Showcase draw menu" at bounding box center [143, 577] width 14 height 14
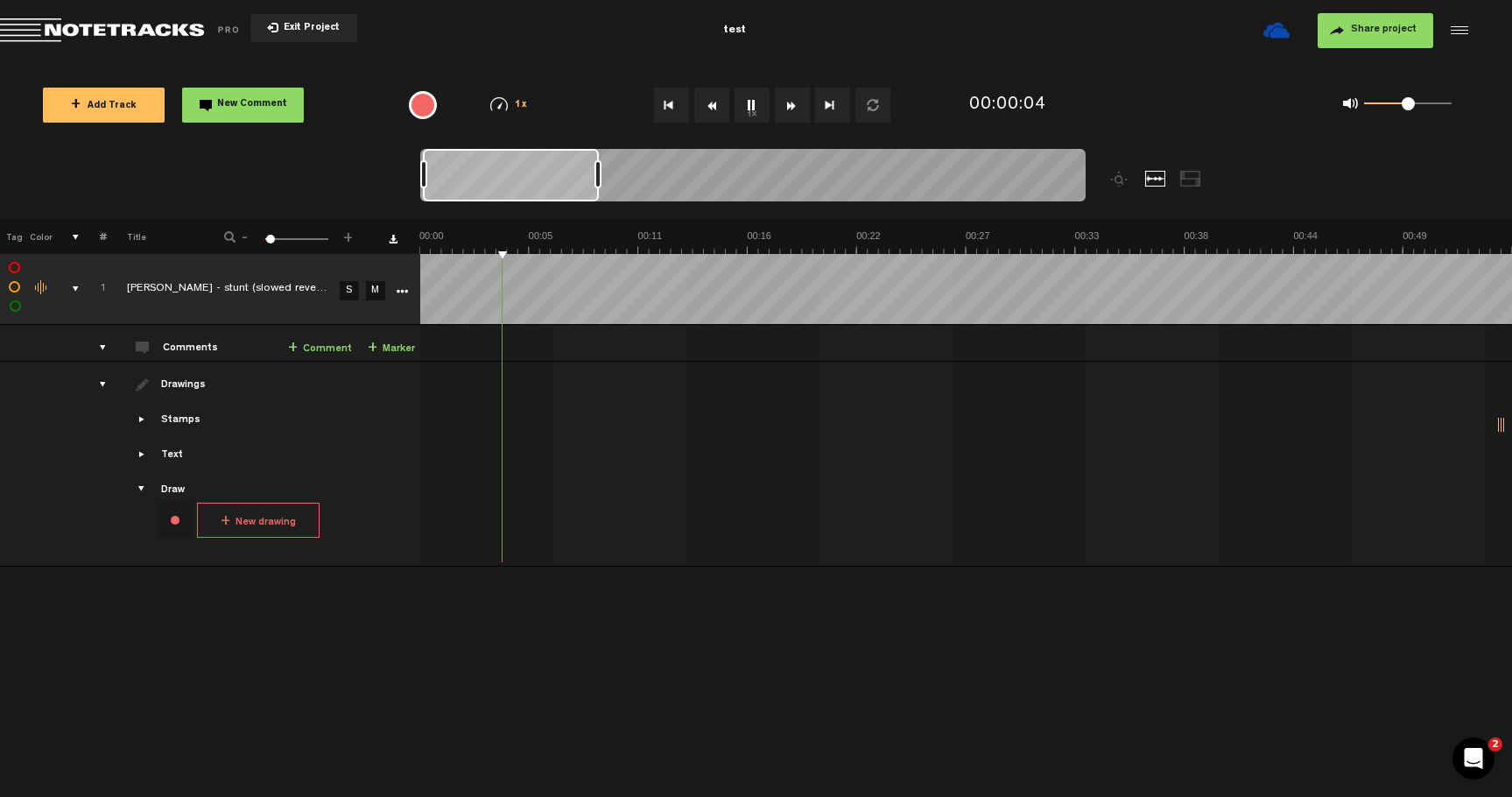
click at [146, 453] on span "Showcase text" at bounding box center [143, 454] width 14 height 14
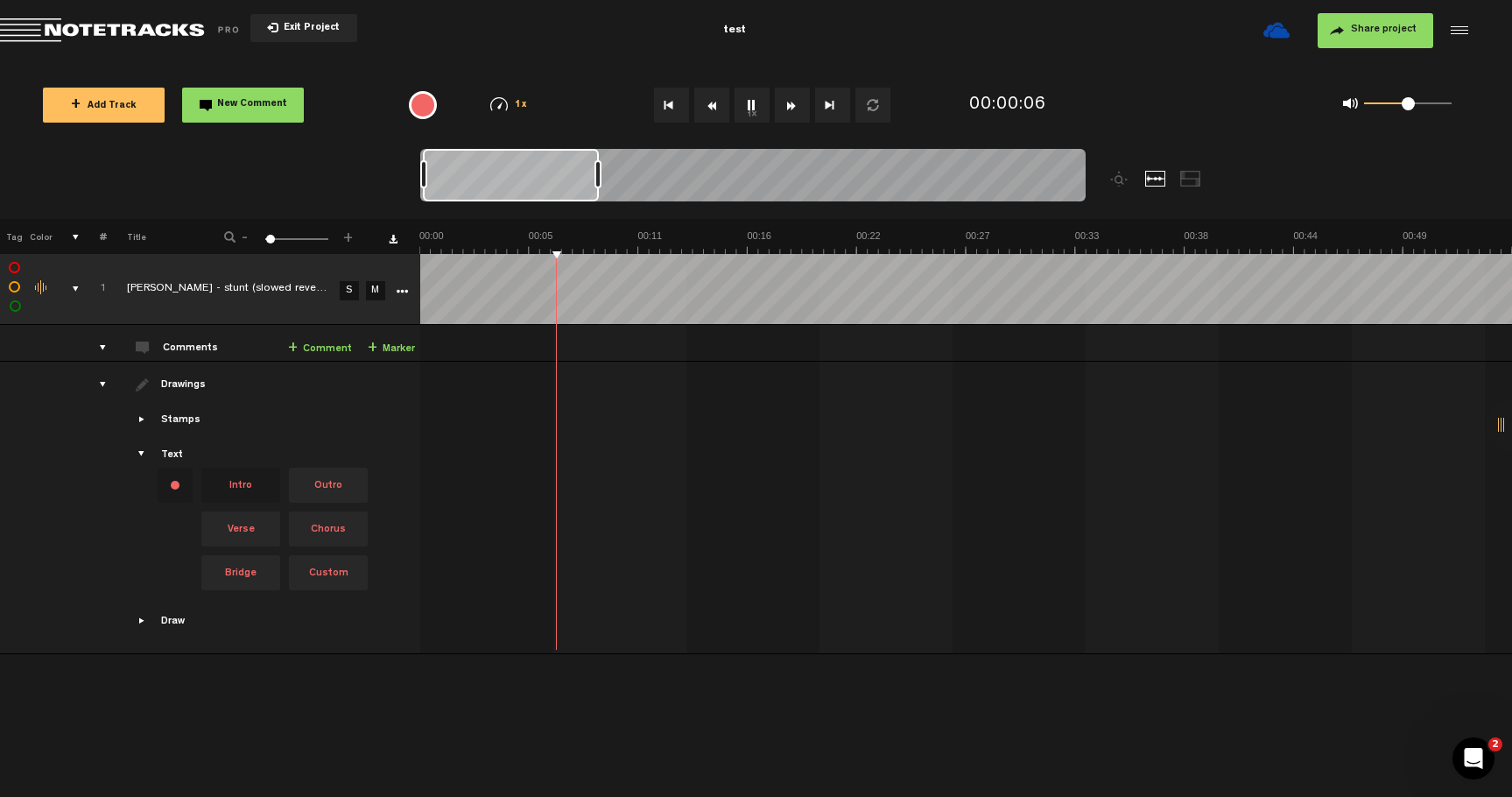
click at [141, 419] on span "Showcase stamps" at bounding box center [143, 419] width 14 height 14
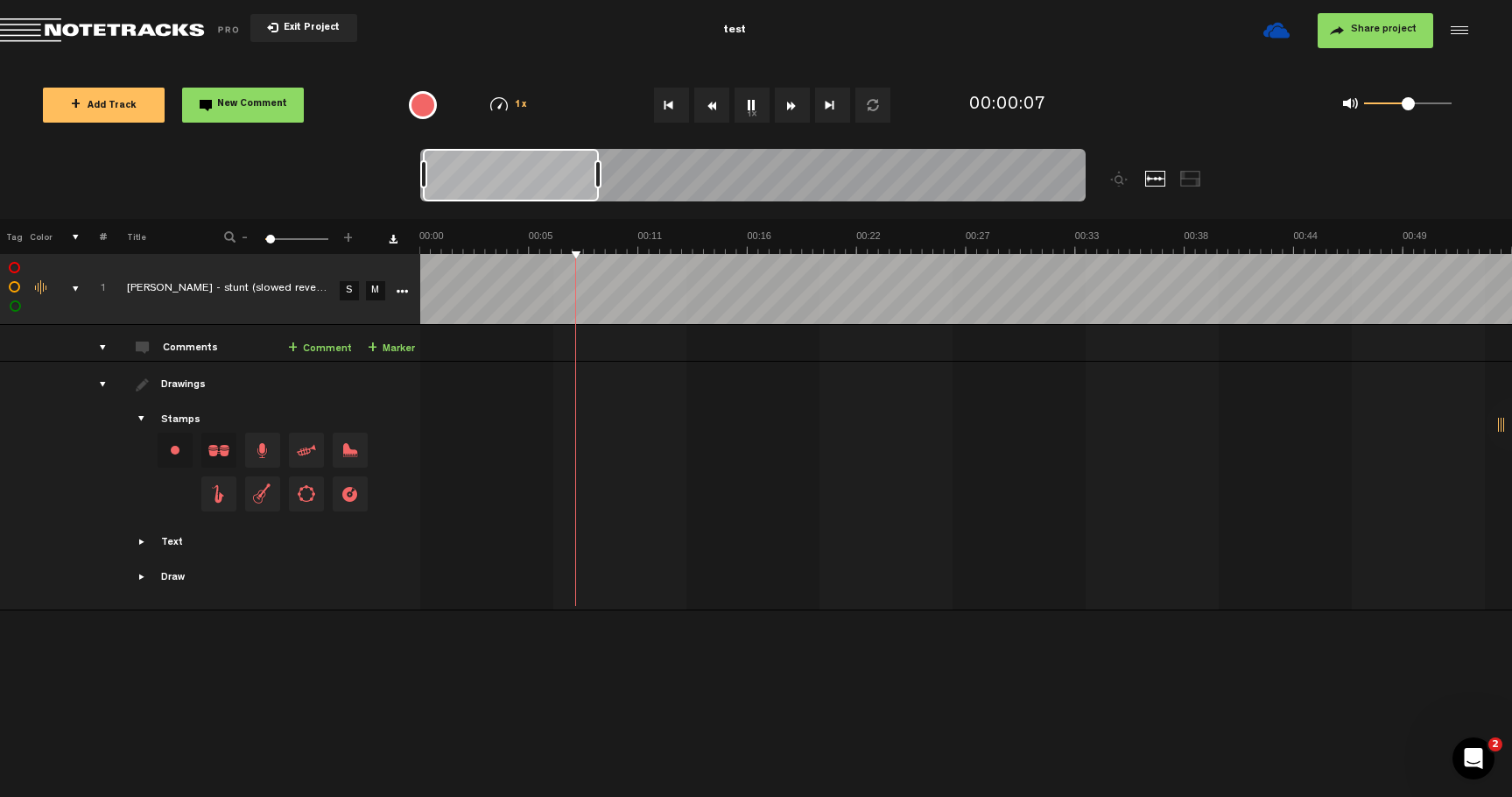
click at [146, 385] on span at bounding box center [143, 385] width 14 height 14
click at [106, 343] on div "comments" at bounding box center [95, 348] width 27 height 17
click at [106, 344] on div "comments" at bounding box center [95, 348] width 27 height 17
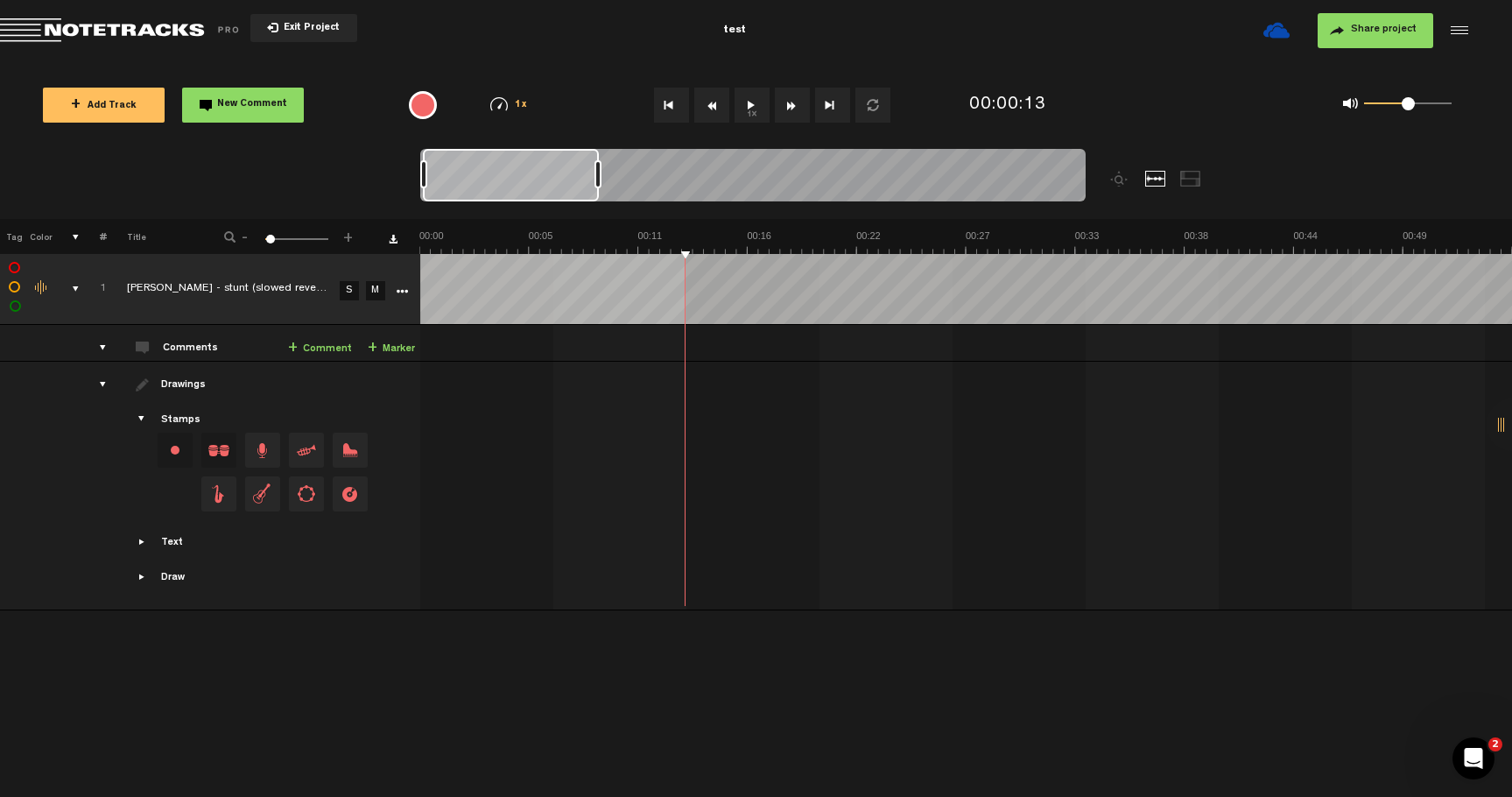
click at [404, 282] on tr "1 completed darci - stunt (slowed reverb) S M Export to Headliner Update Downlo…" at bounding box center [756, 290] width 1513 height 71
click at [370, 347] on span "+" at bounding box center [373, 348] width 10 height 14
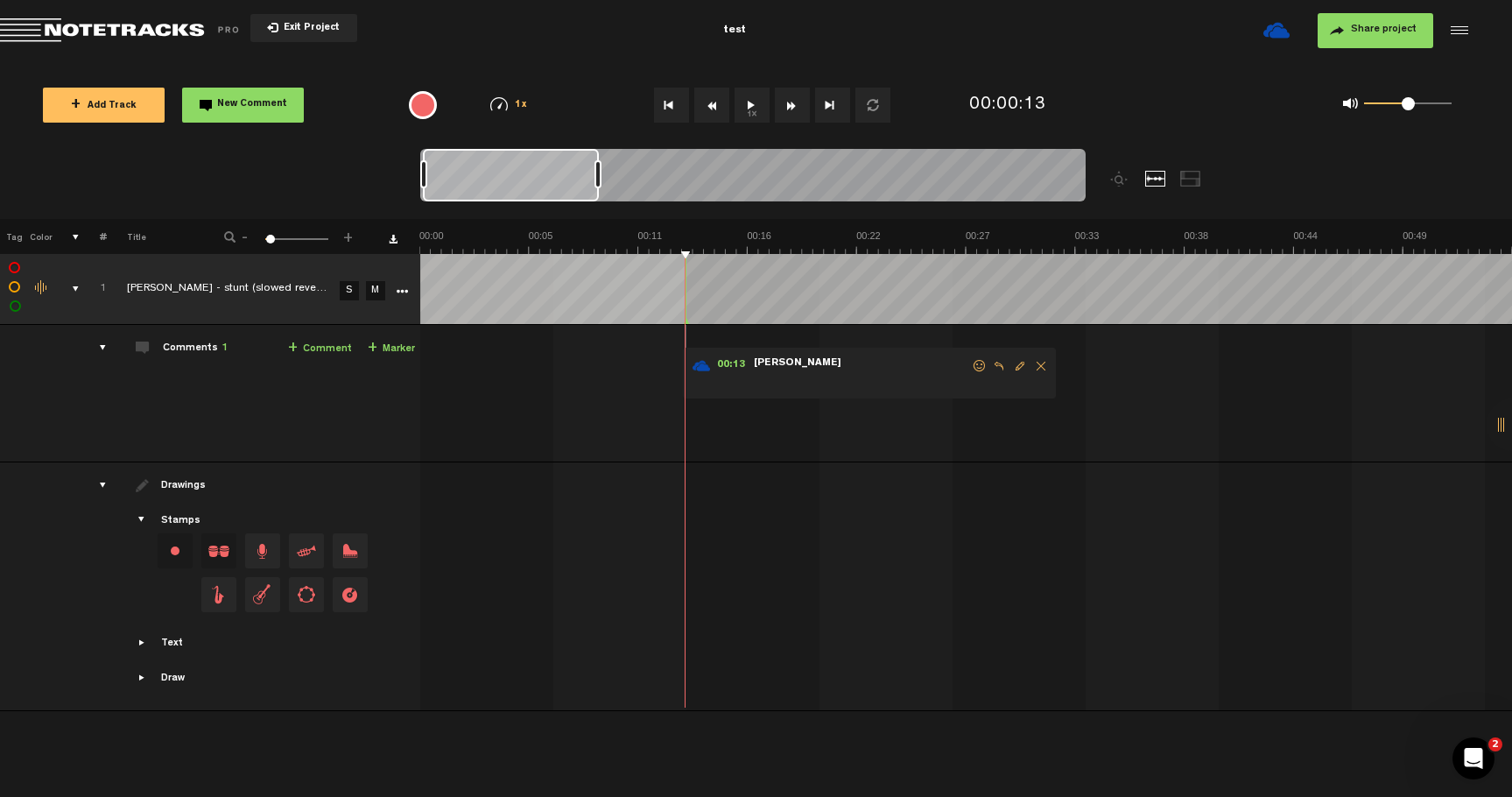
click at [1019, 368] on span "Edit comment" at bounding box center [1021, 365] width 21 height 13
click at [926, 388] on textarea "intro/ buildup" at bounding box center [872, 383] width 225 height 21
type textarea "intro/ buildup"
click at [934, 412] on icon "comment" at bounding box center [943, 413] width 68 height 17
click at [673, 404] on div "00:13 - NaN:NaN • oliver : "intro/ buildup" oliver intro/ buildup" at bounding box center [968, 400] width 1090 height 122
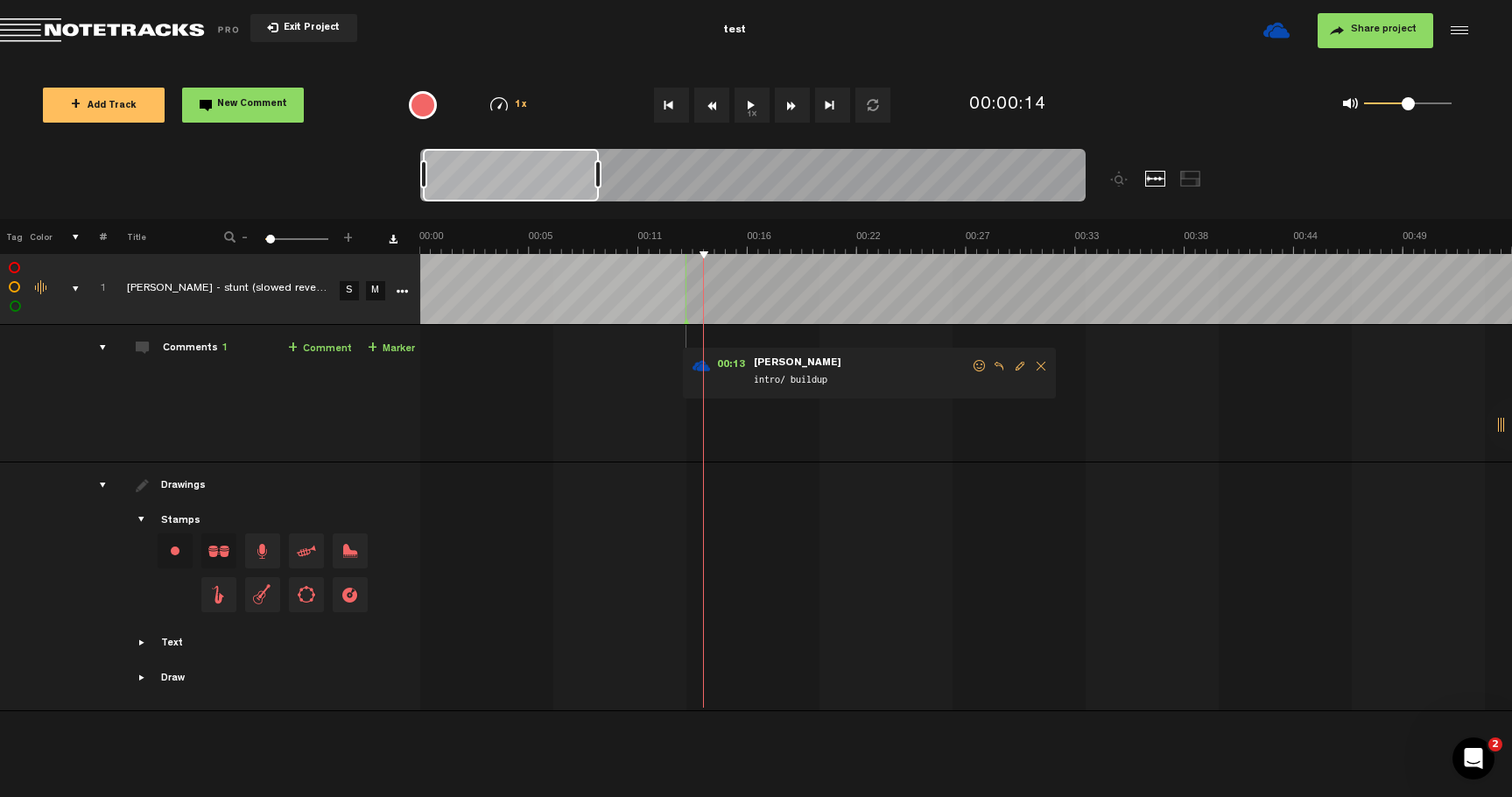
click at [686, 339] on hr at bounding box center [687, 342] width 2 height 35
drag, startPoint x: 686, startPoint y: 320, endPoint x: 675, endPoint y: 322, distance: 11.2
click at [675, 322] on polygon at bounding box center [676, 322] width 5 height 6
click at [686, 340] on div "00:12 - NaN:NaN • oliver : "intro/ buildup" oliver intro/ buildup" at bounding box center [968, 400] width 1090 height 122
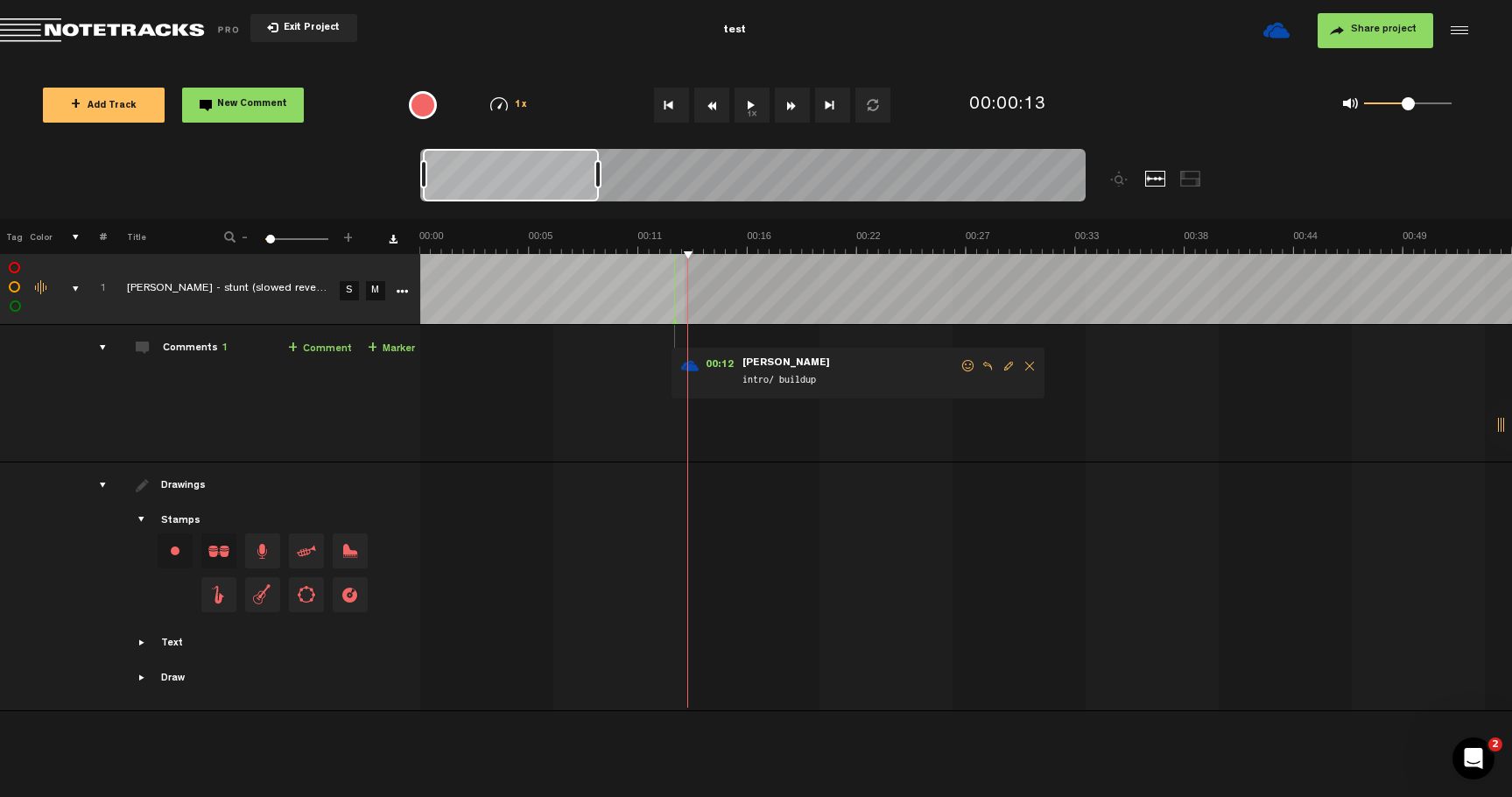
click at [370, 345] on span "+" at bounding box center [373, 348] width 10 height 14
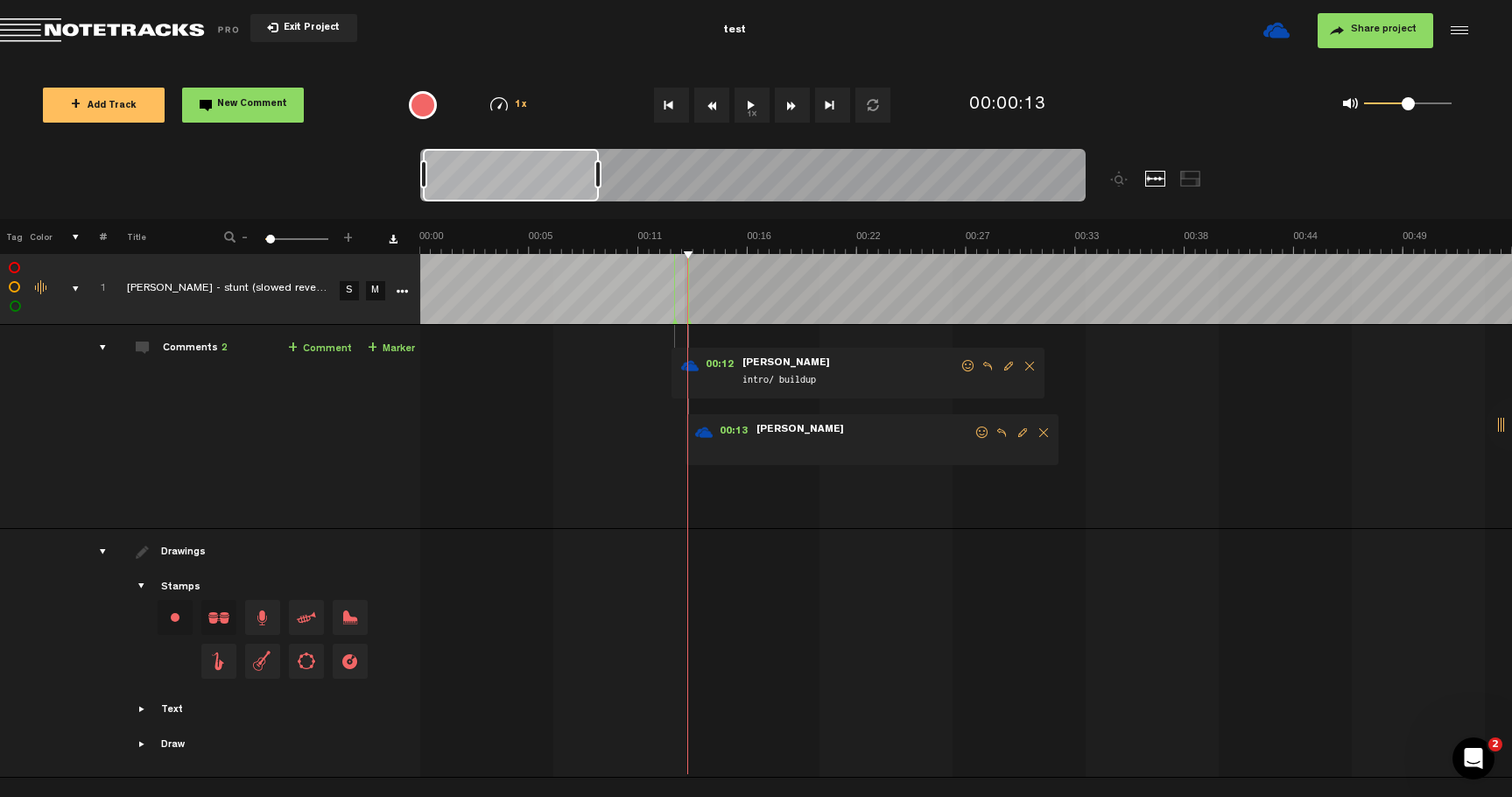
click at [296, 349] on span "+" at bounding box center [293, 348] width 10 height 14
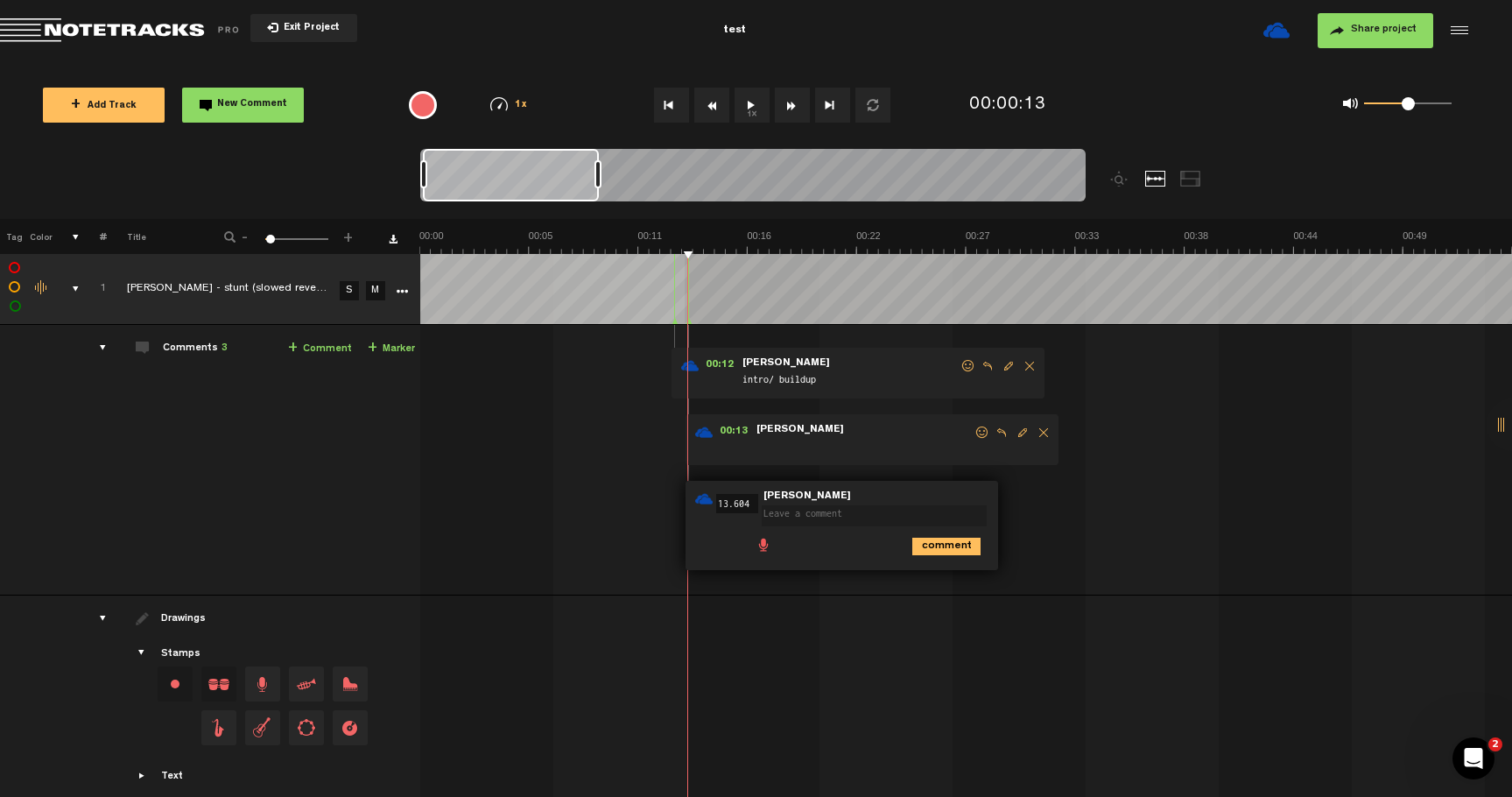
click at [804, 515] on textarea at bounding box center [875, 516] width 225 height 21
type textarea """
type textarea "bass kicks in"
click at [916, 545] on icon "comment" at bounding box center [946, 546] width 68 height 17
click at [1044, 433] on span "Delete comment" at bounding box center [1044, 433] width 21 height 13
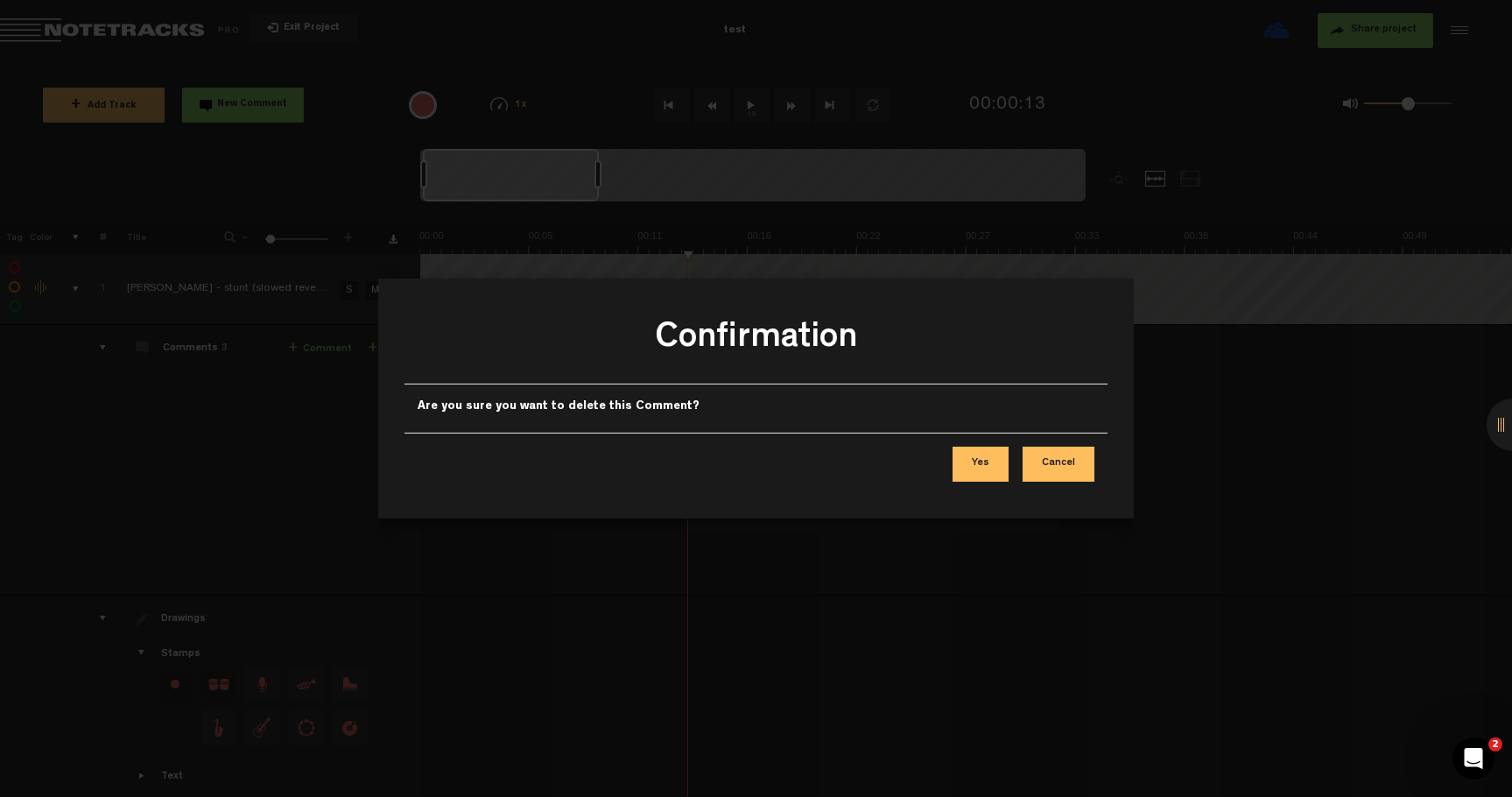
click at [985, 473] on button "Yes" at bounding box center [981, 464] width 56 height 35
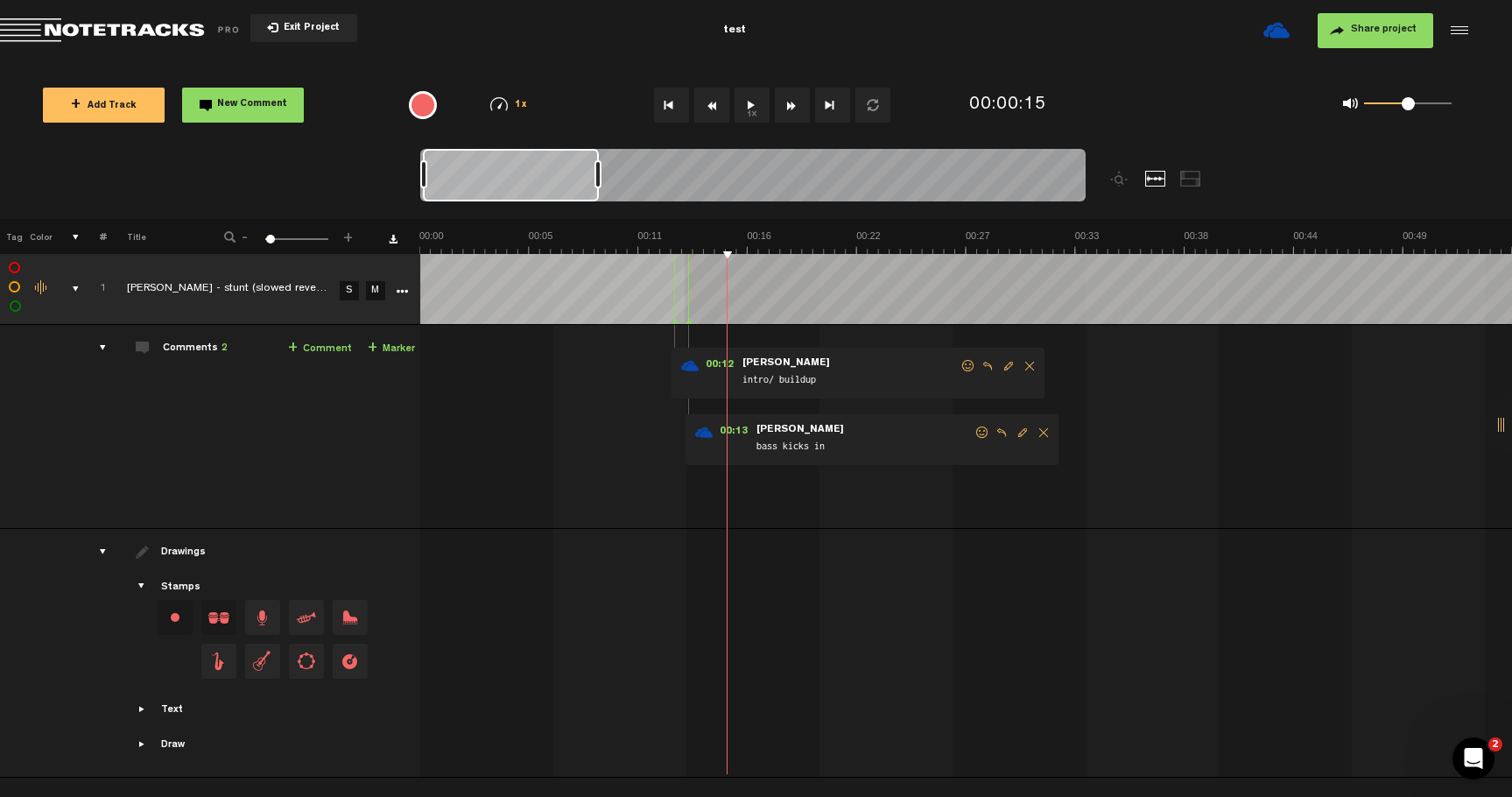
click at [298, 346] on span "+" at bounding box center [293, 348] width 10 height 14
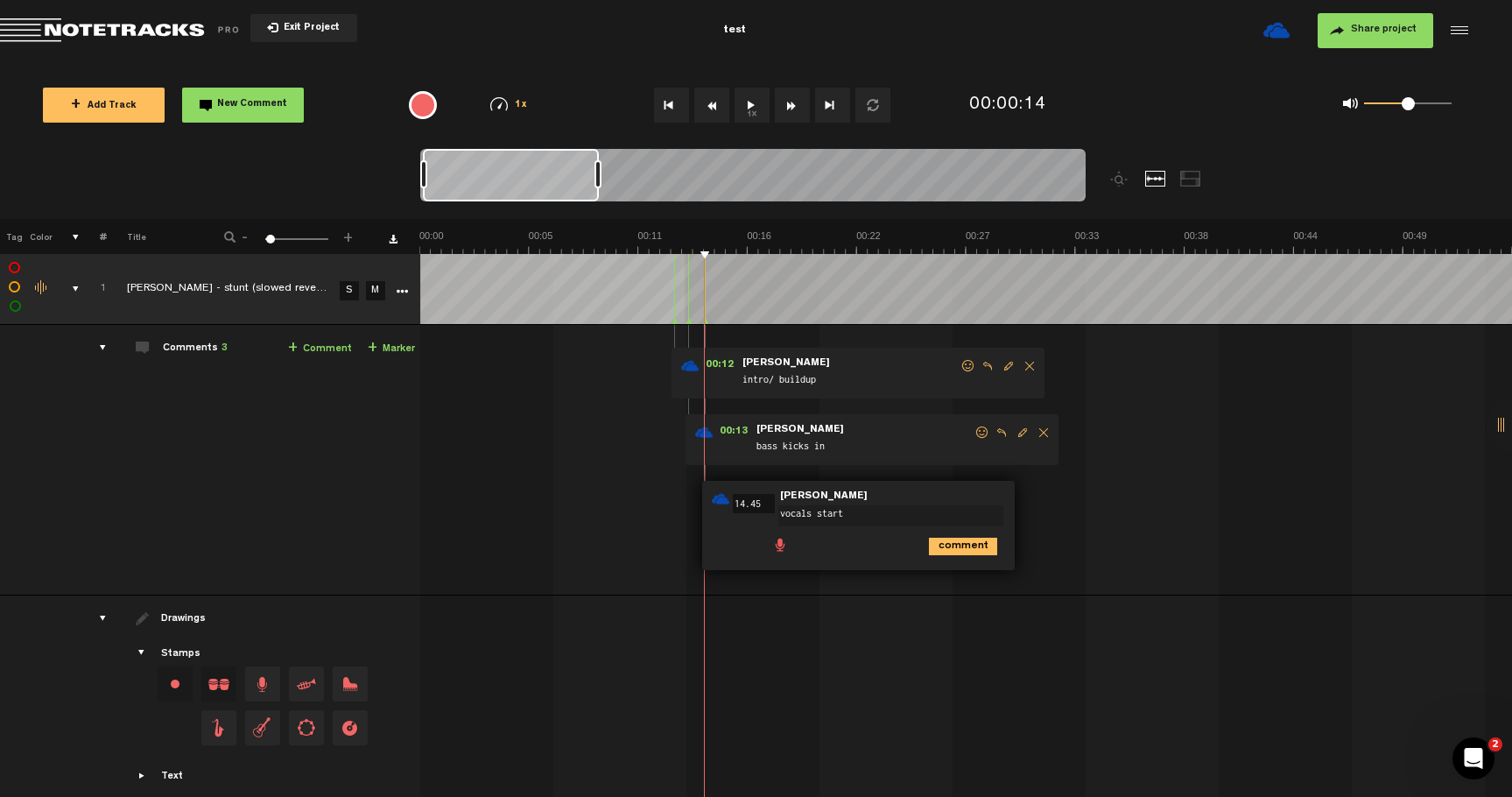
type textarea "vocals start"
click at [958, 550] on icon "comment" at bounding box center [963, 546] width 68 height 17
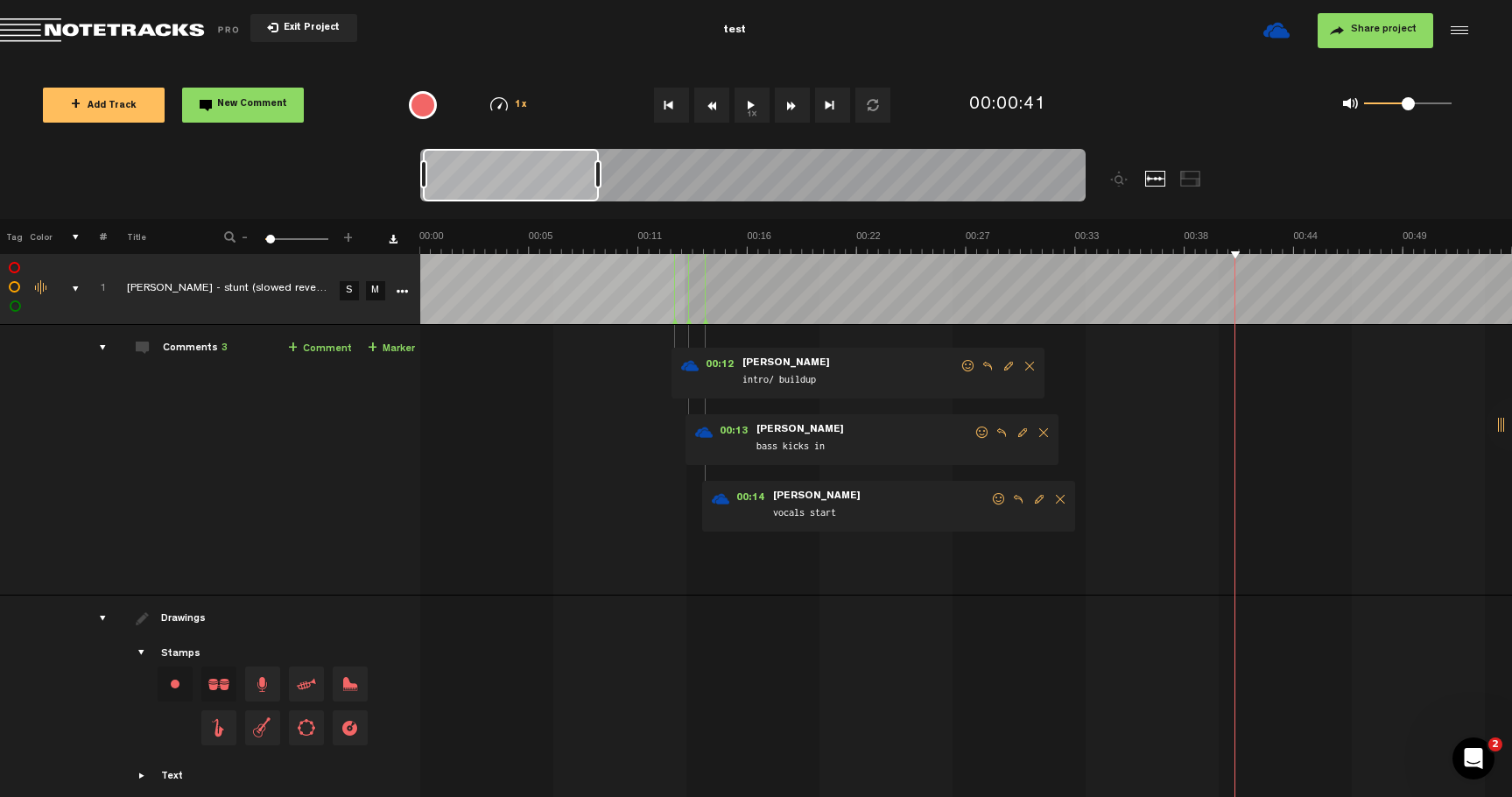
click at [296, 347] on span "+" at bounding box center [293, 348] width 10 height 14
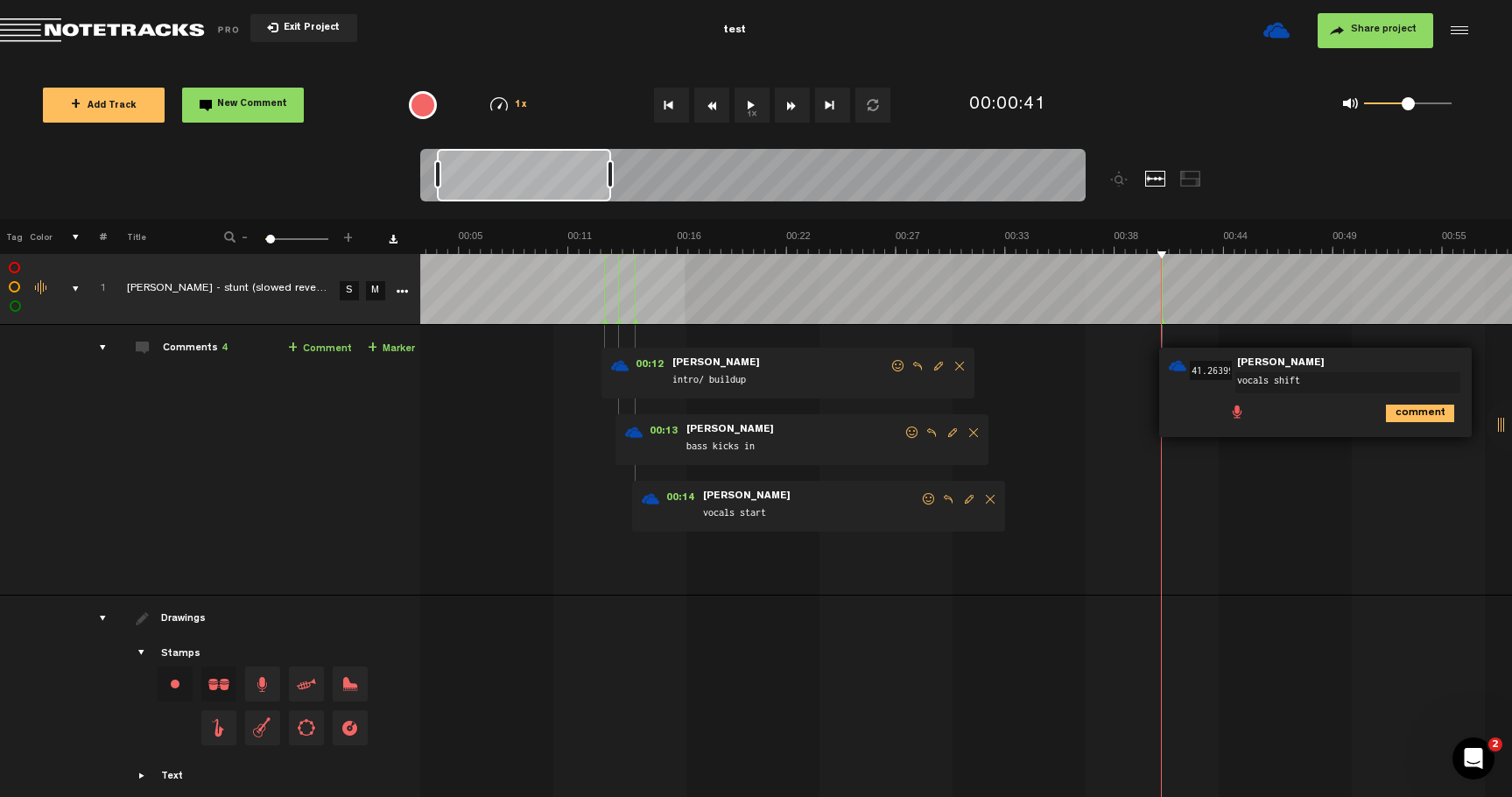
type textarea "vocals shift"
click at [1402, 412] on icon "comment" at bounding box center [1420, 413] width 68 height 17
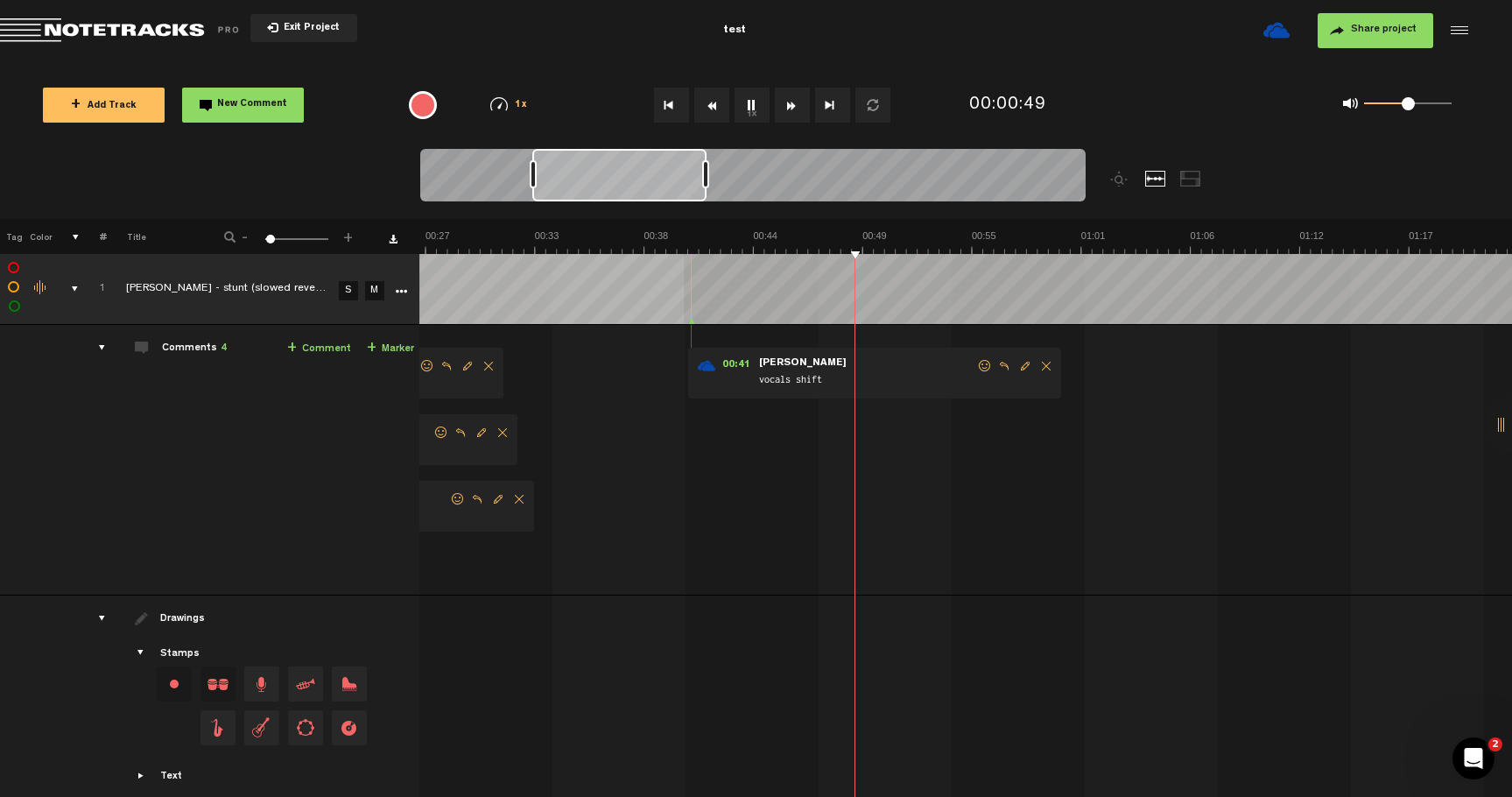
scroll to position [0, 331]
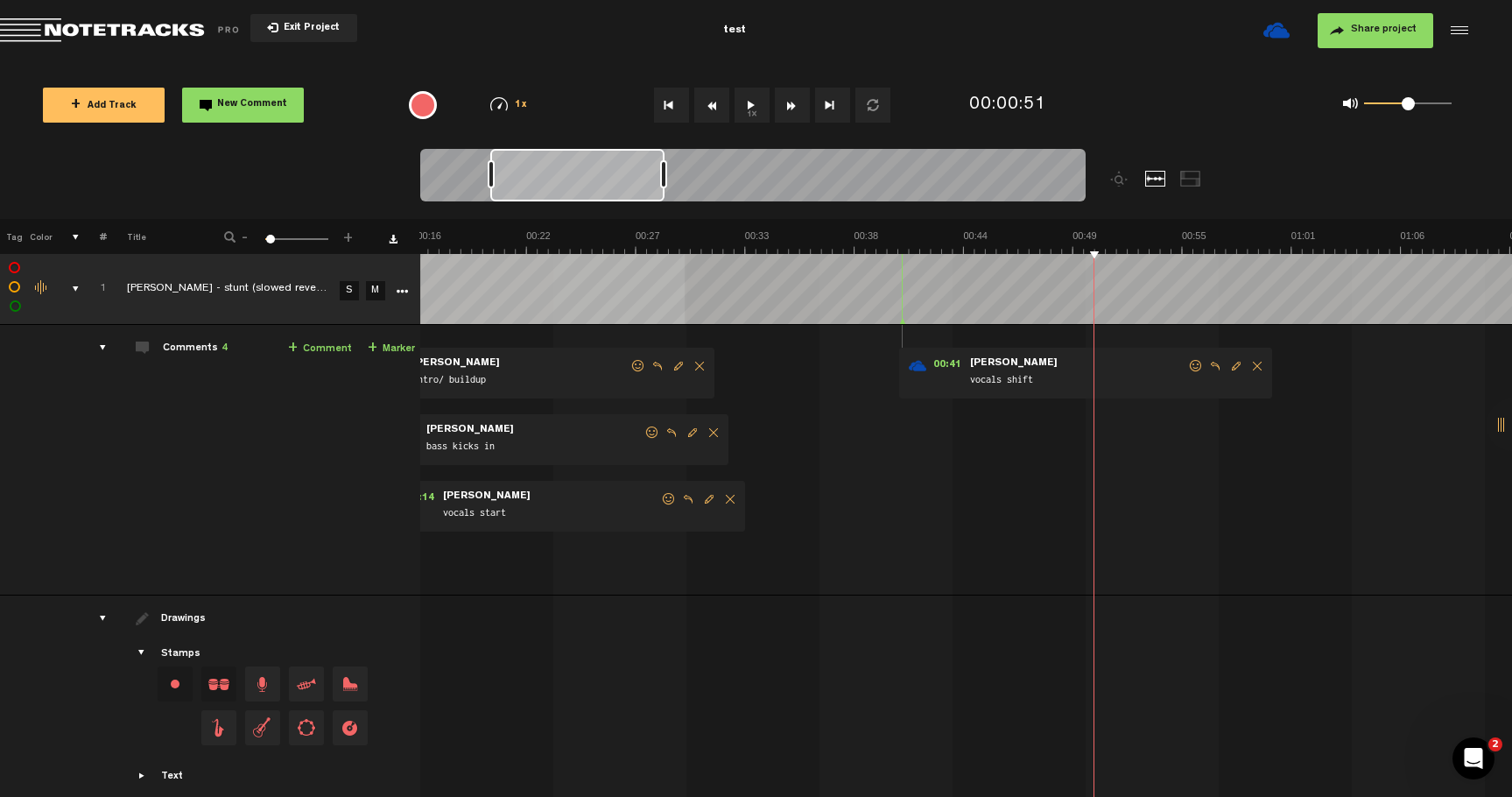
click at [1233, 368] on span "Edit comment" at bounding box center [1236, 365] width 21 height 13
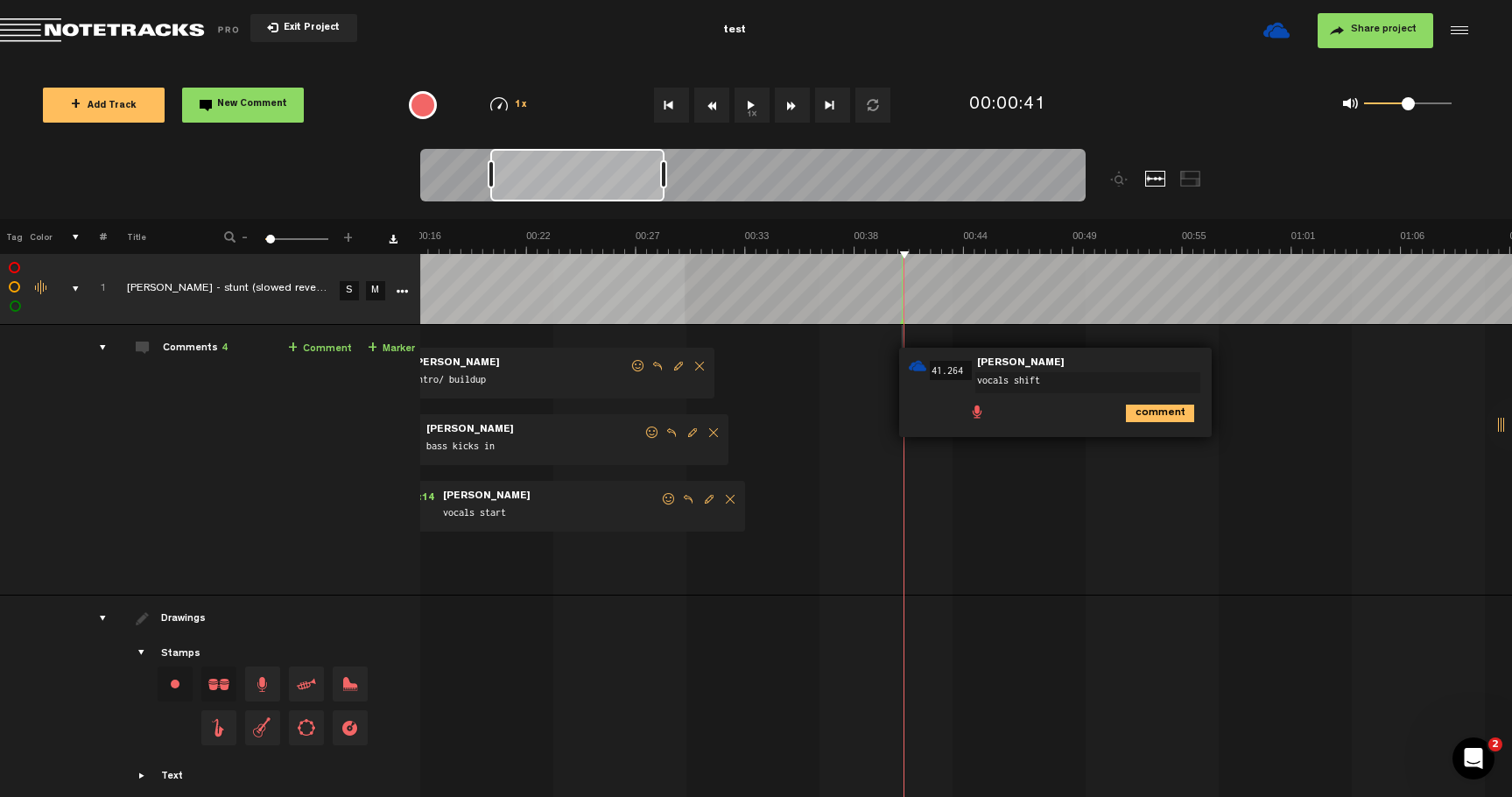
click at [977, 381] on textarea "vocals shift" at bounding box center [1088, 383] width 225 height 21
click at [998, 382] on textarea "background vocals shift" at bounding box center [1088, 383] width 225 height 21
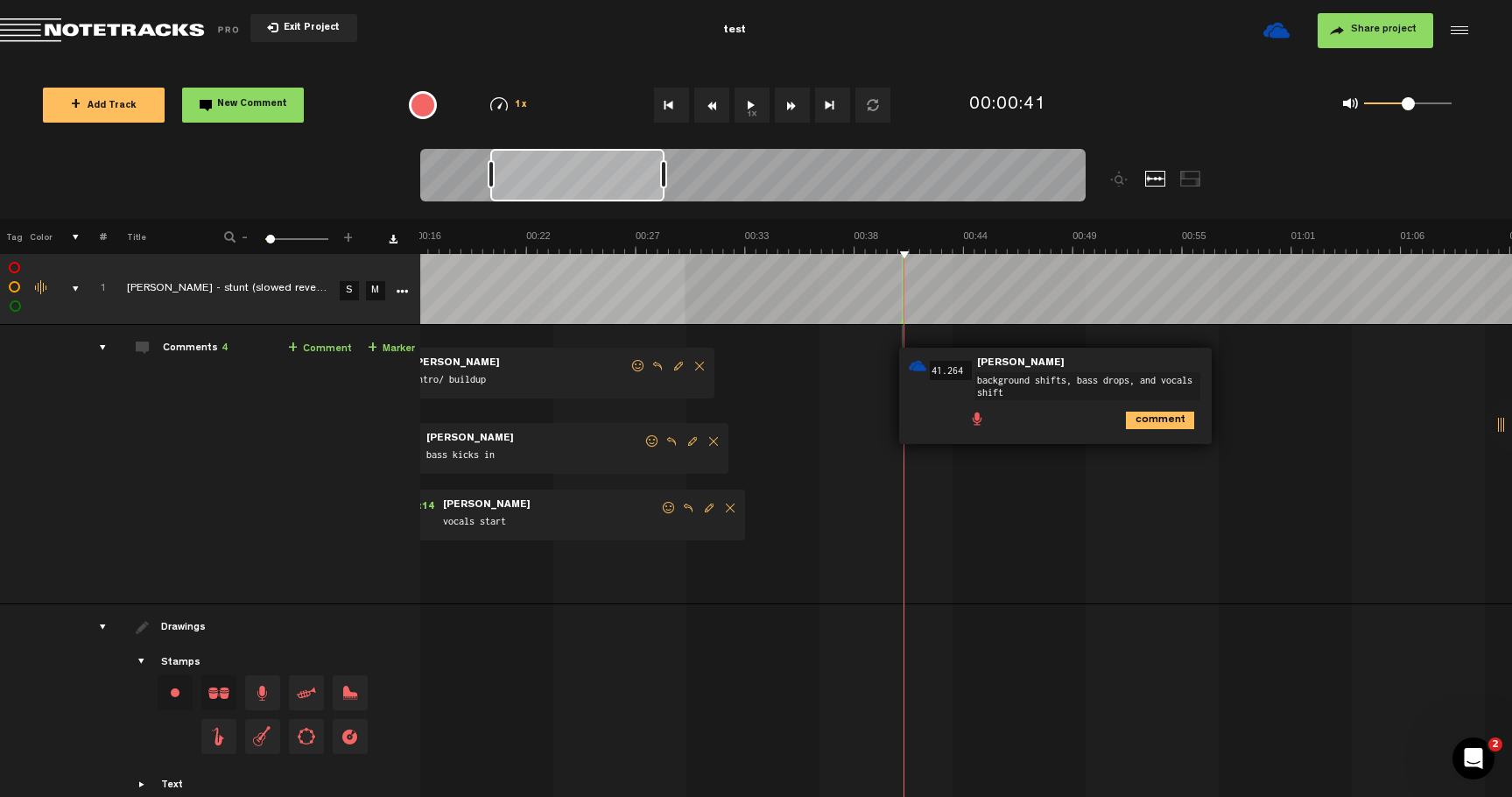
type textarea "background shifts, bass drops, and vocals shift"
click at [1136, 414] on icon "comment" at bounding box center [1160, 420] width 68 height 17
click at [886, 352] on div "00:12 - NaN:NaN • oliver : "intro/ buildup" oliver intro/ buildup 00:13 - NaN:N…" at bounding box center [637, 471] width 1090 height 264
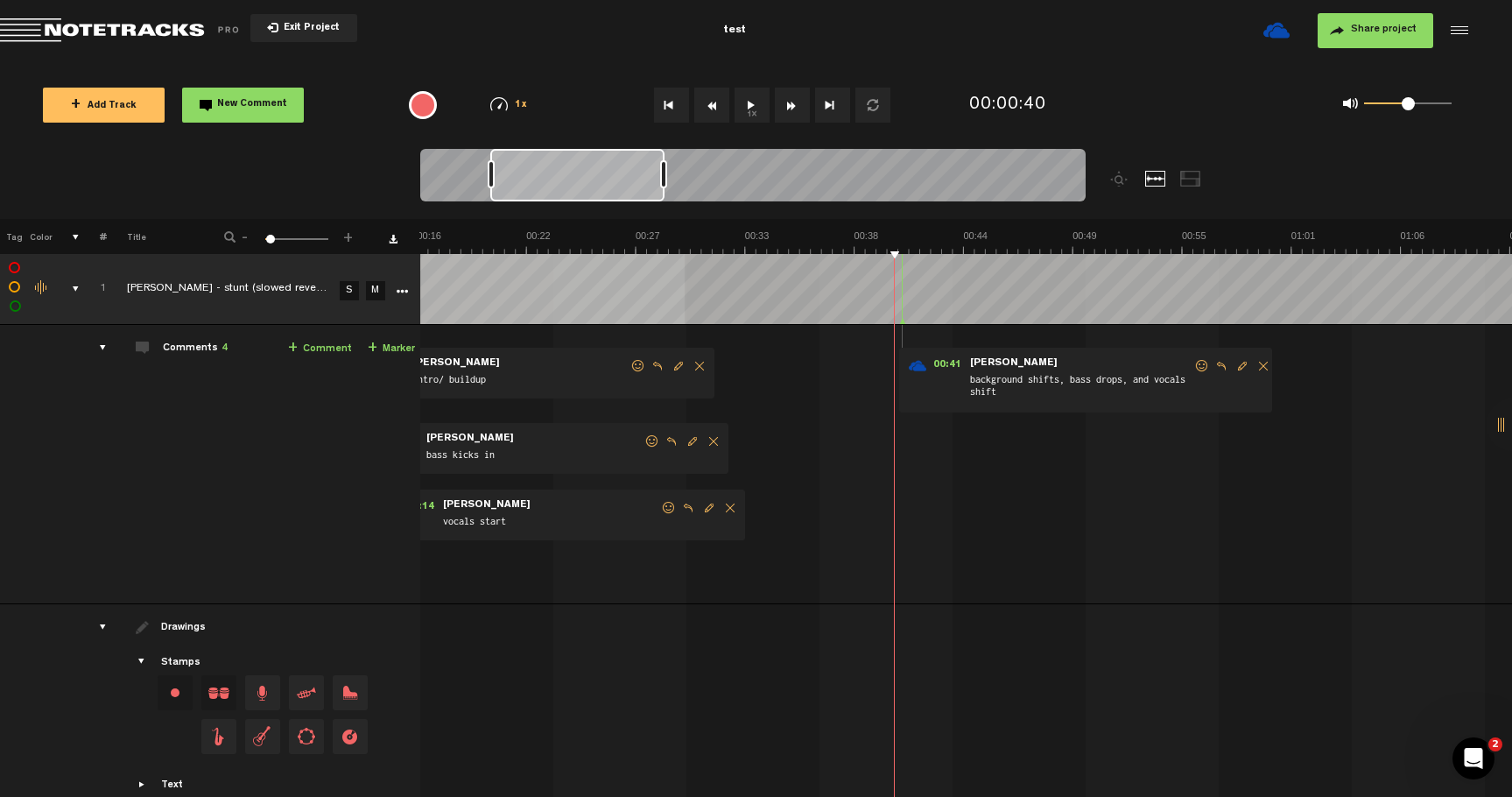
click at [1237, 369] on span "Edit comment" at bounding box center [1243, 365] width 21 height 13
click at [994, 392] on textarea "background shifts, bass drops, and vocals shift" at bounding box center [1088, 385] width 225 height 28
click at [1026, 387] on textarea "background shifts, bass drops, and vocals shift" at bounding box center [1088, 385] width 225 height 28
click at [1089, 383] on textarea "background shifts, bass drops, and vocals shift" at bounding box center [1088, 385] width 225 height 28
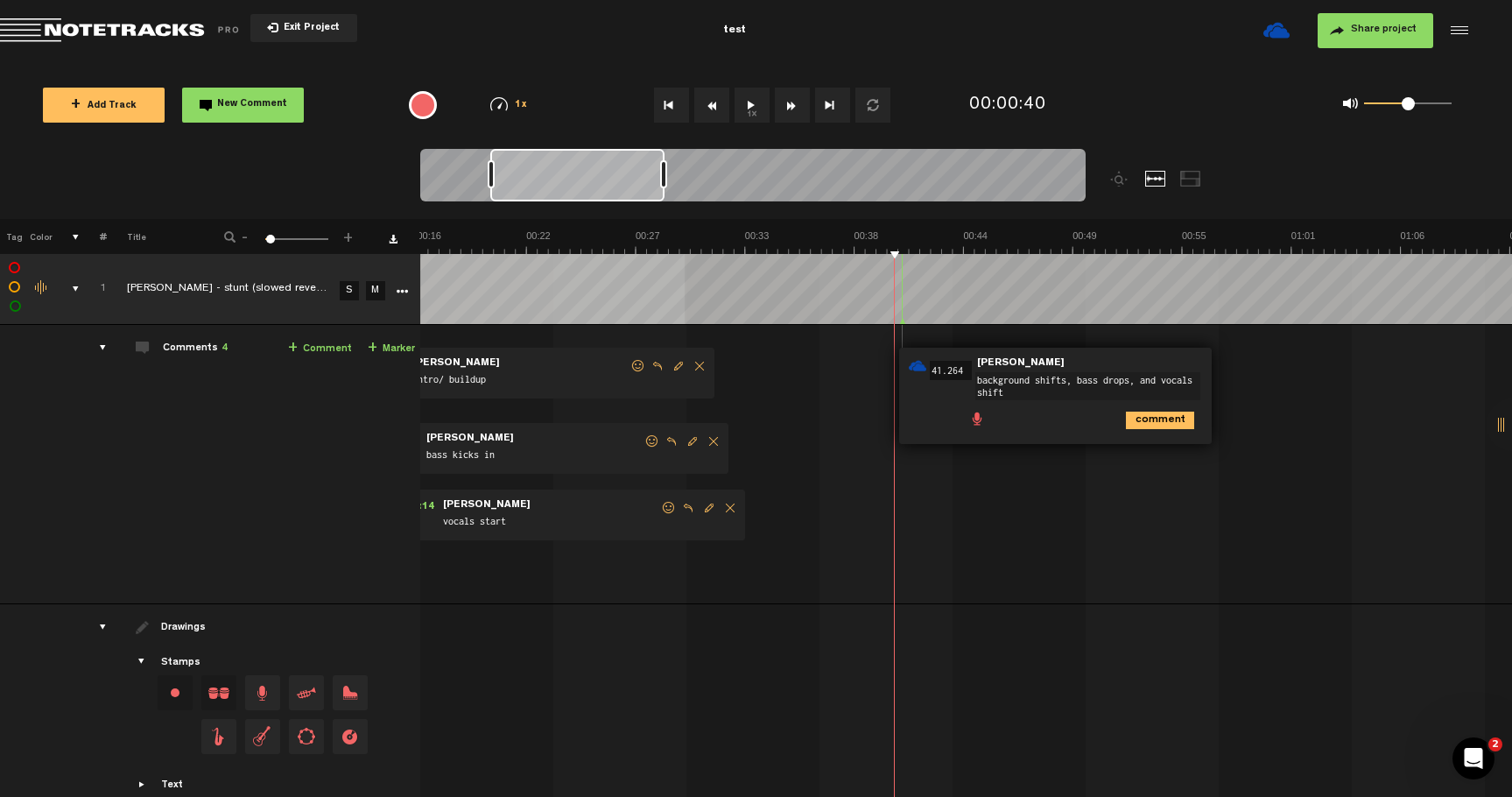
click at [1088, 383] on textarea "background shifts, bass drops, and vocals shift" at bounding box center [1088, 385] width 225 height 28
click at [1106, 381] on textarea "background shifts, bass drops, and vocals shift" at bounding box center [1088, 385] width 225 height 28
drag, startPoint x: 1102, startPoint y: 382, endPoint x: 978, endPoint y: 380, distance: 124.0
click at [977, 380] on textarea "background shifts, bass drops, and vocals shift" at bounding box center [1088, 385] width 225 height 28
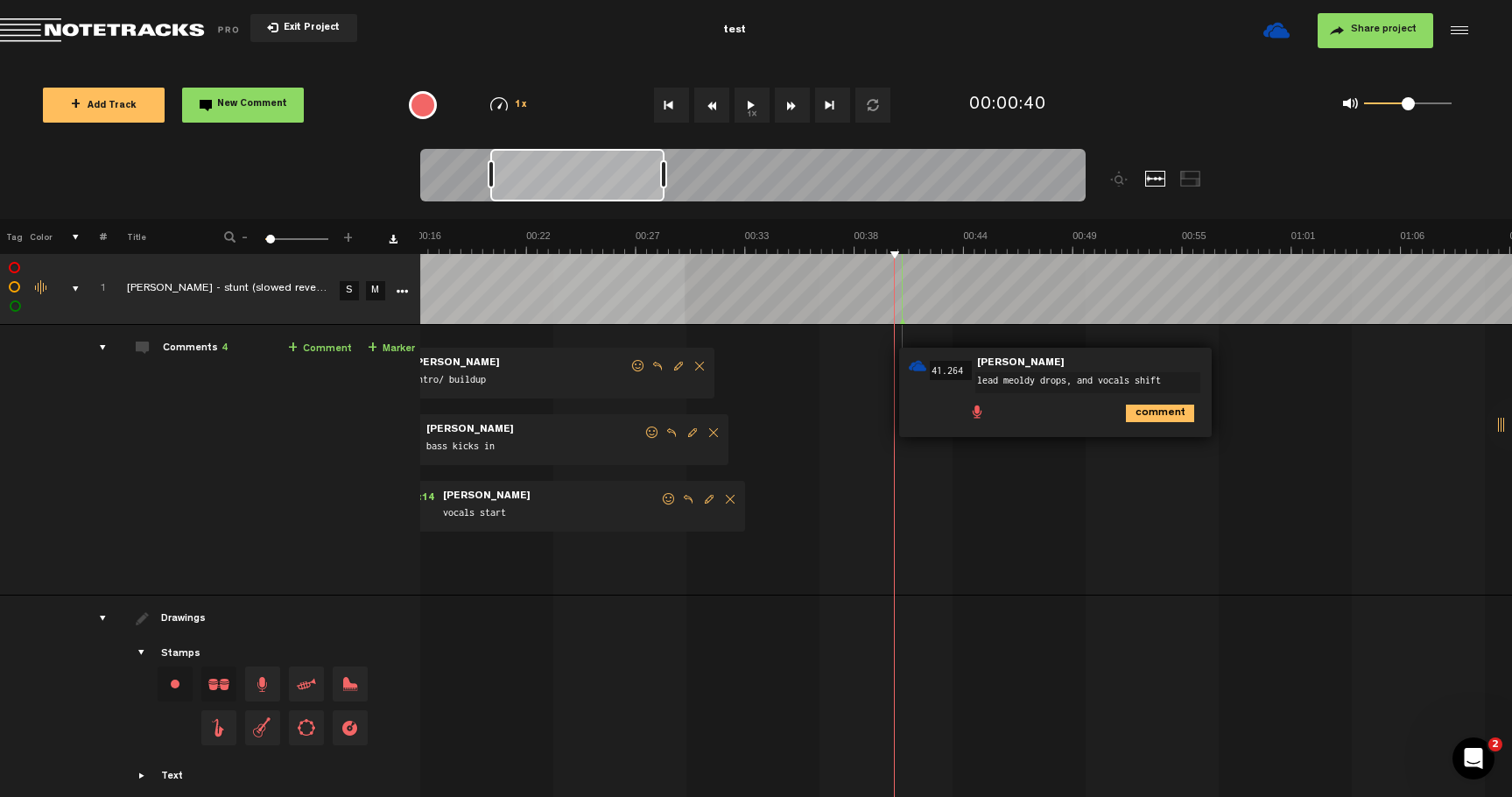
click at [996, 379] on textarea "lead meoldy drops, and vocals shift" at bounding box center [1088, 383] width 225 height 21
click at [1025, 379] on textarea "lead/ meoldy drops, and vocals shift" at bounding box center [1088, 383] width 225 height 21
click at [1083, 381] on textarea "lead/ melody drops, and vocals shift" at bounding box center [1088, 383] width 225 height 21
click at [1151, 381] on textarea "lead/ melody drops vocals shift" at bounding box center [1088, 383] width 225 height 21
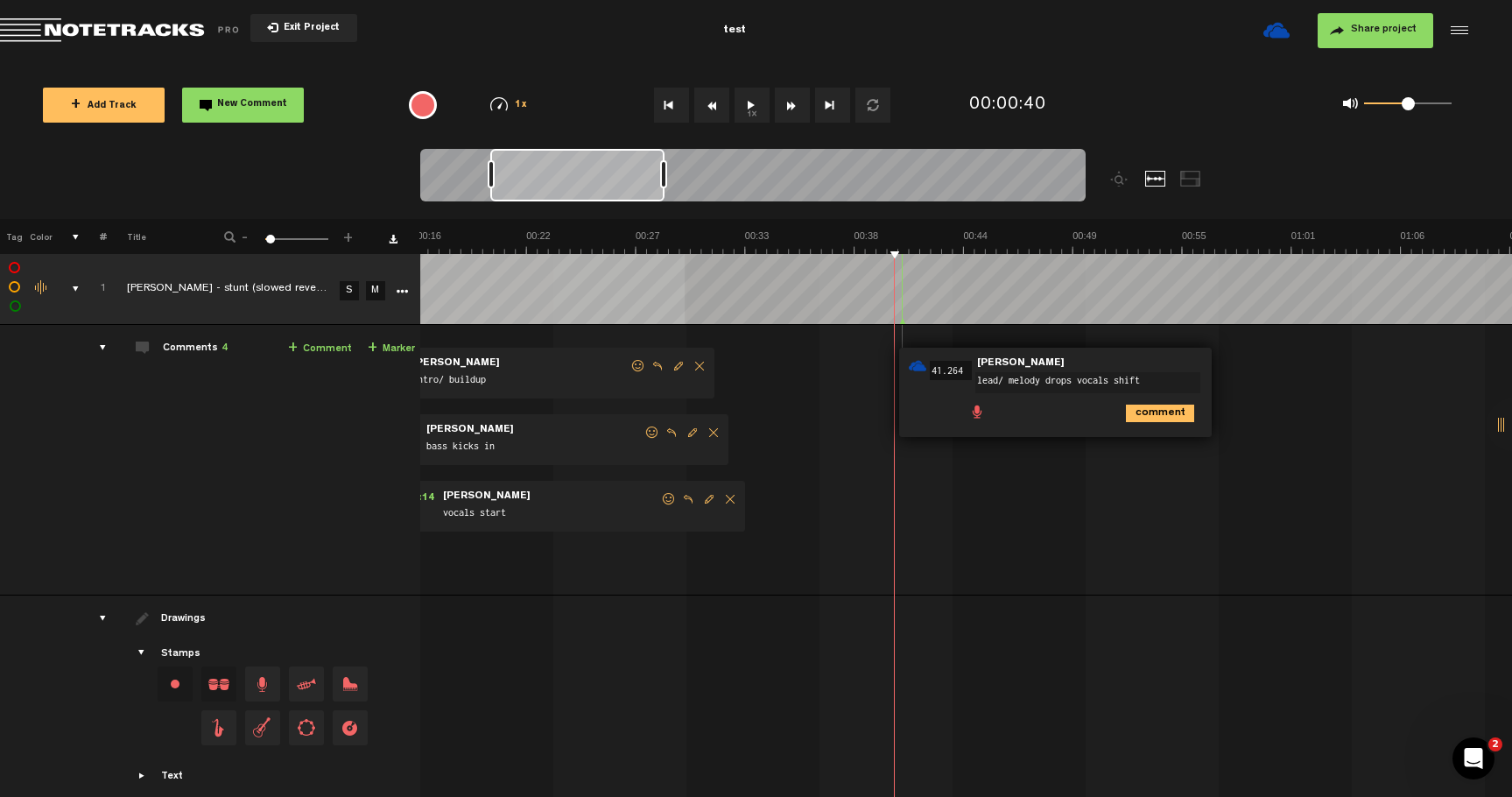
click at [1075, 382] on textarea "lead/ melody drops vocals shift" at bounding box center [1088, 383] width 225 height 21
click at [1174, 379] on textarea "lead/ melody drops and vocals shift" at bounding box center [1088, 383] width 225 height 21
type textarea "lead/ melody drops and vocals shift"
click at [1148, 417] on icon "comment" at bounding box center [1160, 413] width 68 height 17
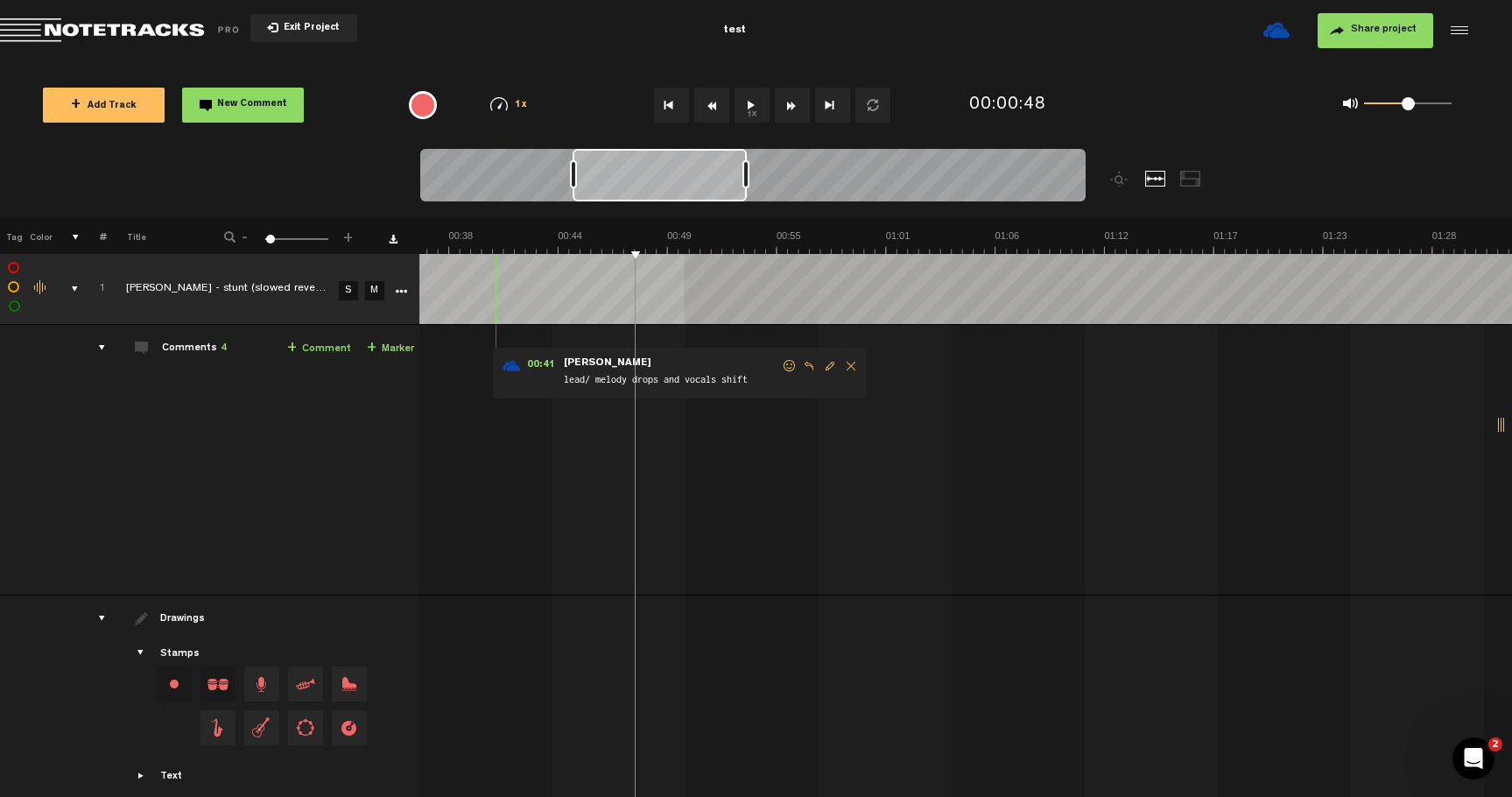
scroll to position [0, 210]
